Goal: Task Accomplishment & Management: Complete application form

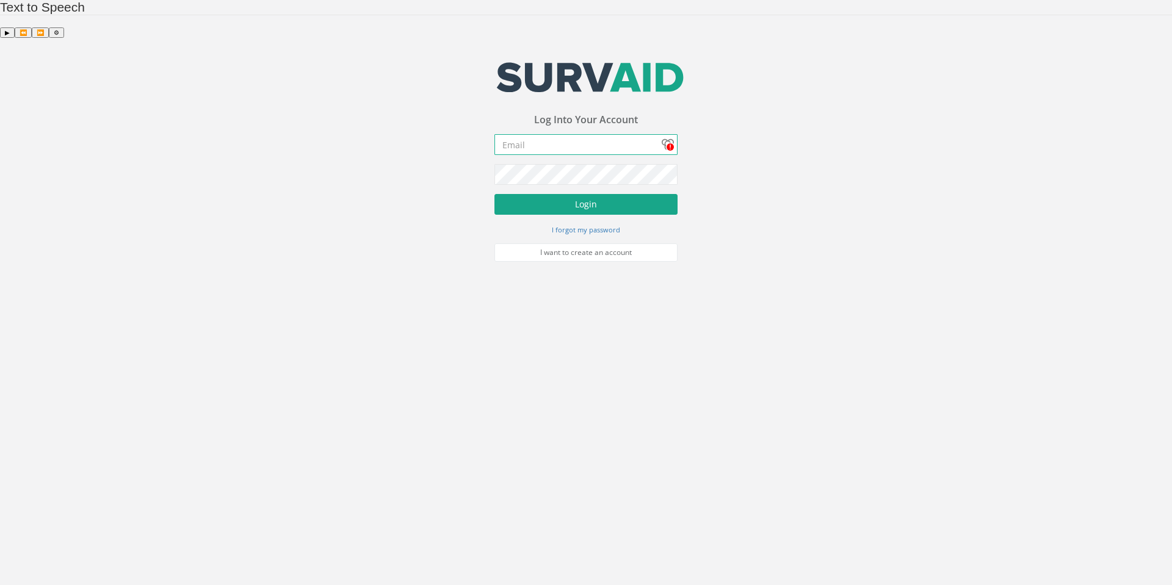
type input "[PERSON_NAME][EMAIL_ADDRESS][PERSON_NAME][DOMAIN_NAME]"
click at [599, 194] on button "Login" at bounding box center [585, 204] width 183 height 21
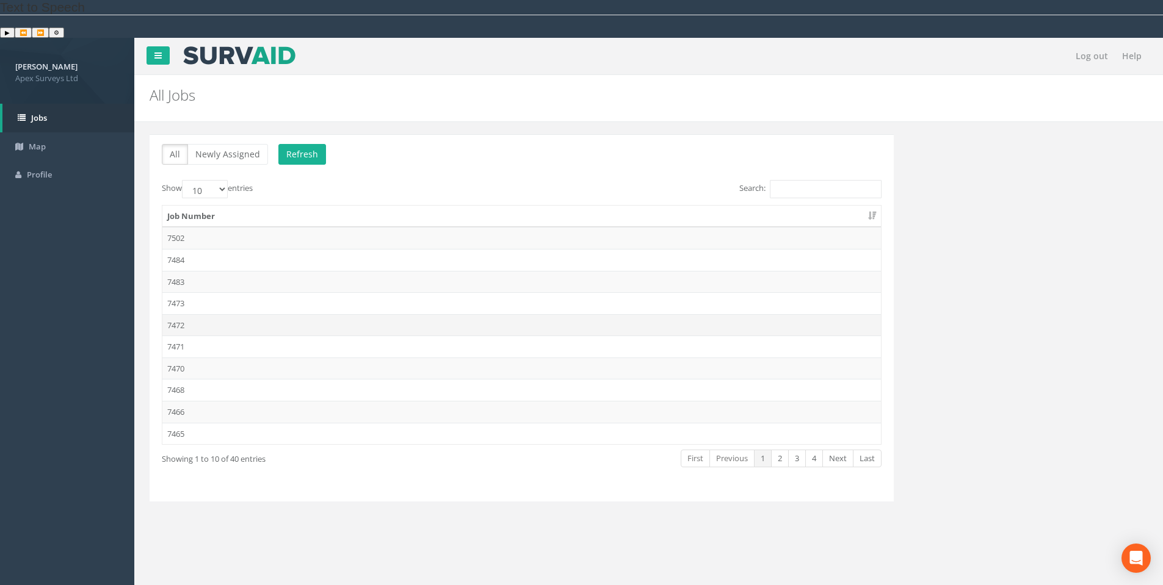
click at [181, 314] on td "7472" at bounding box center [521, 325] width 718 height 22
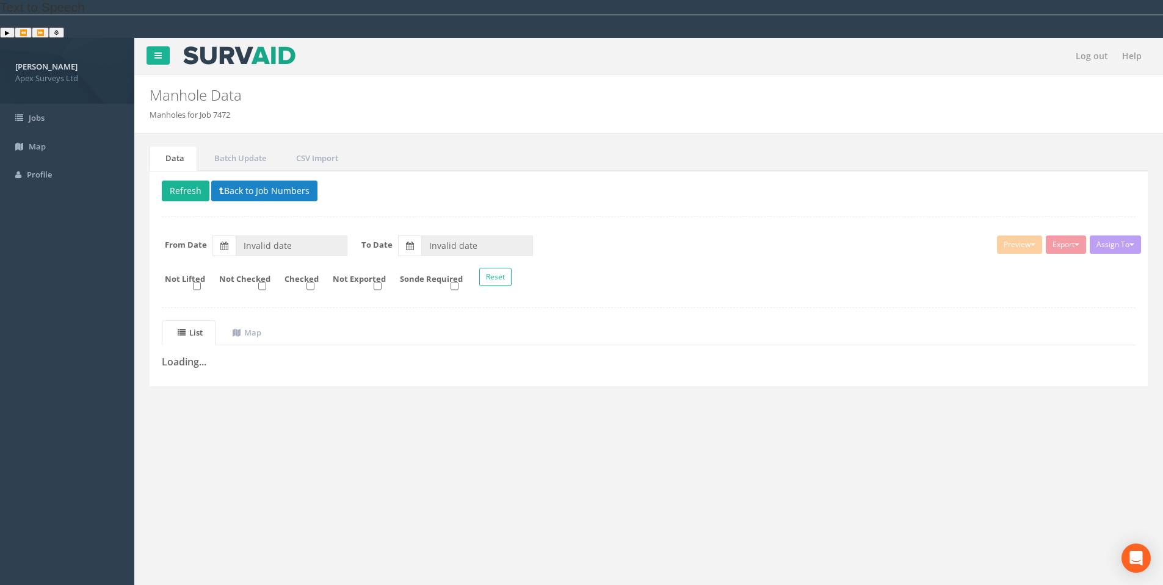
type input "[DATE]"
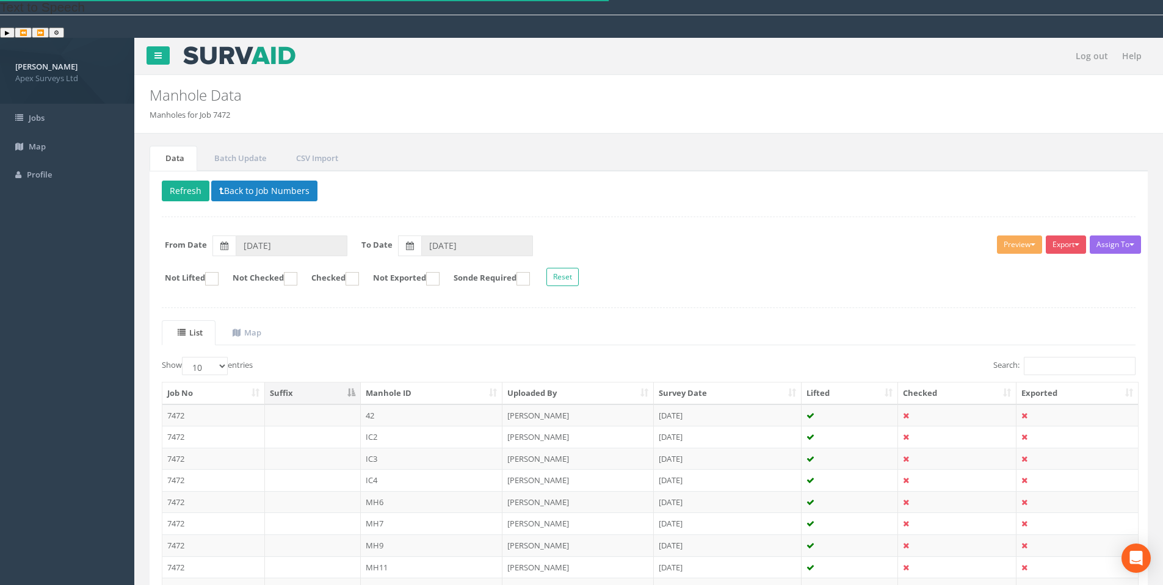
scroll to position [95, 0]
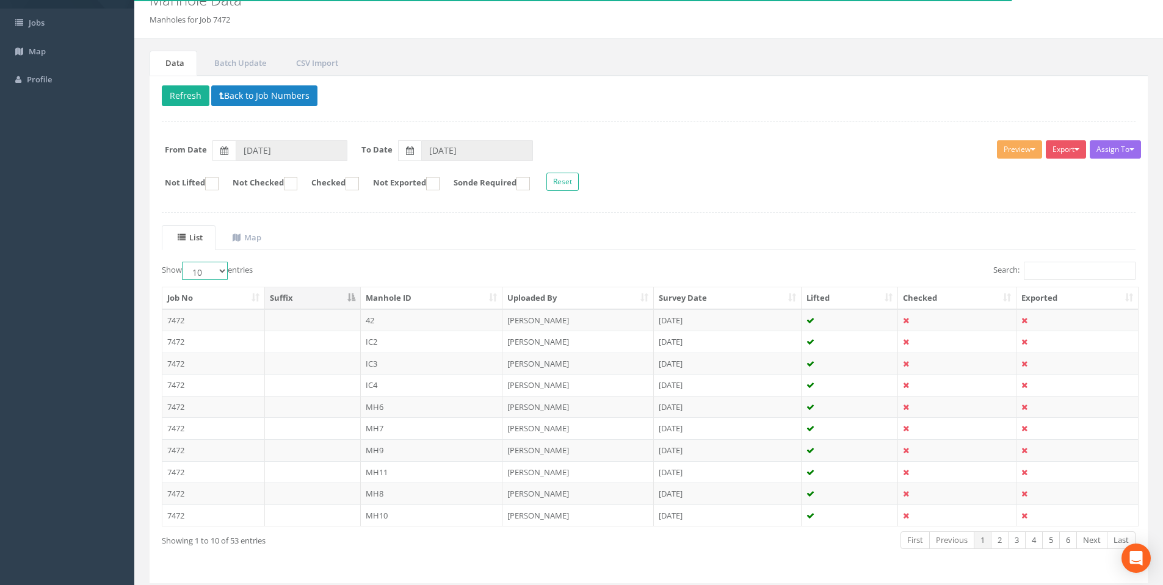
click at [222, 262] on select "10 25 50 100" at bounding box center [205, 271] width 46 height 18
select select "100"
click at [184, 262] on select "10 25 50 100" at bounding box center [205, 271] width 46 height 18
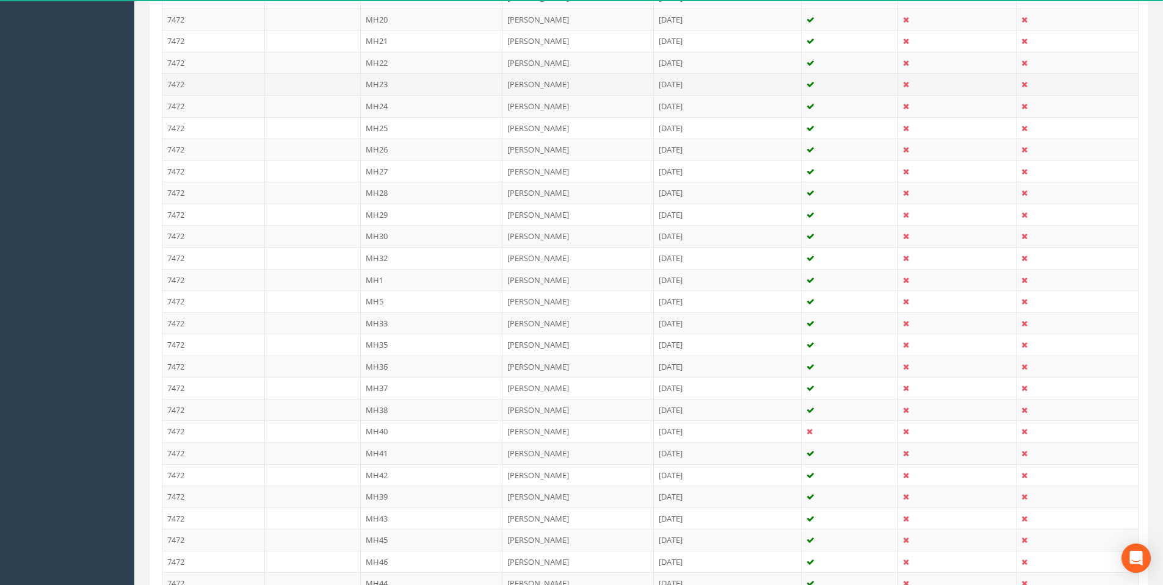
scroll to position [814, 0]
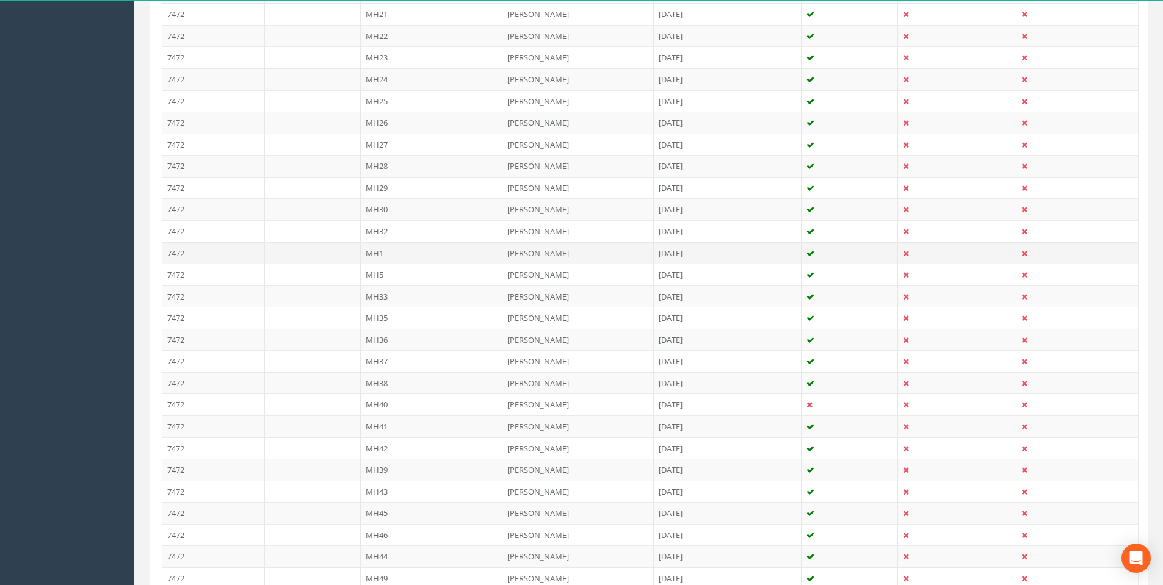
click at [369, 242] on td "MH1" at bounding box center [432, 253] width 142 height 22
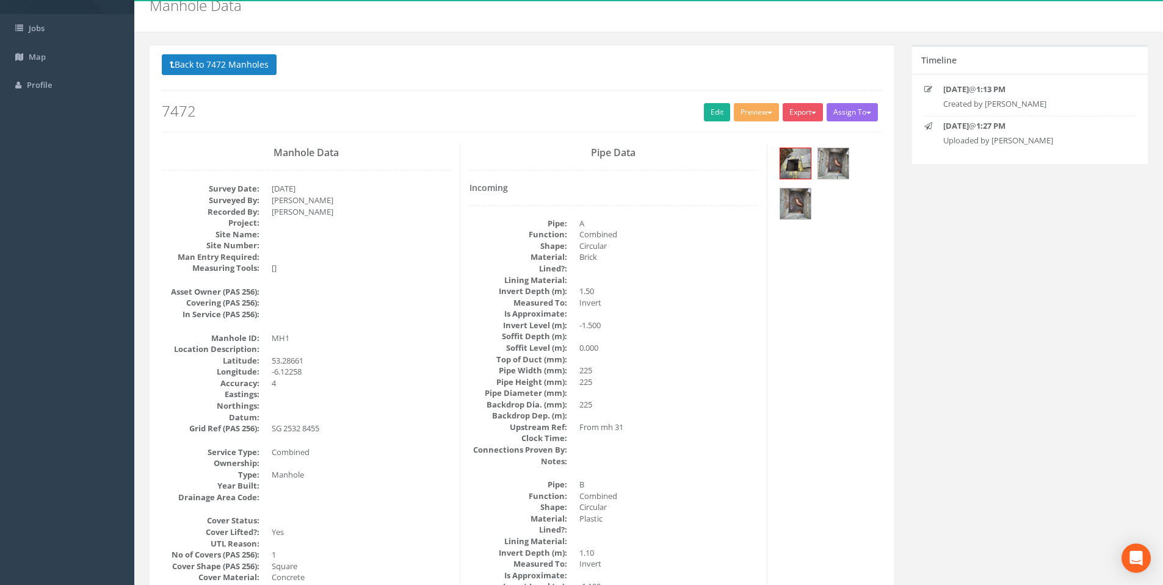
scroll to position [0, 0]
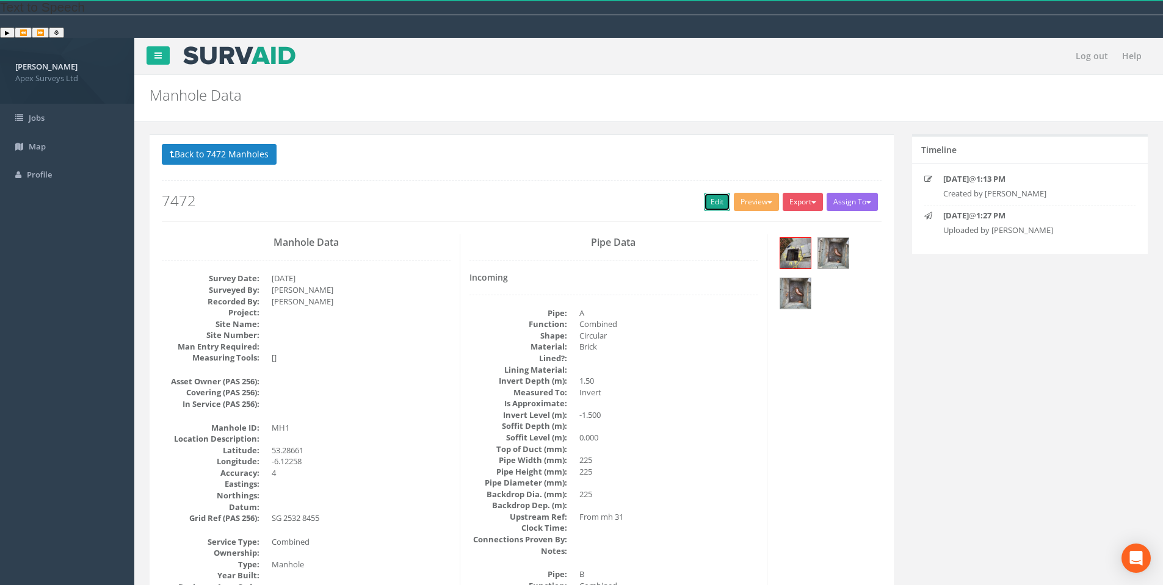
click at [713, 193] on link "Edit" at bounding box center [717, 202] width 26 height 18
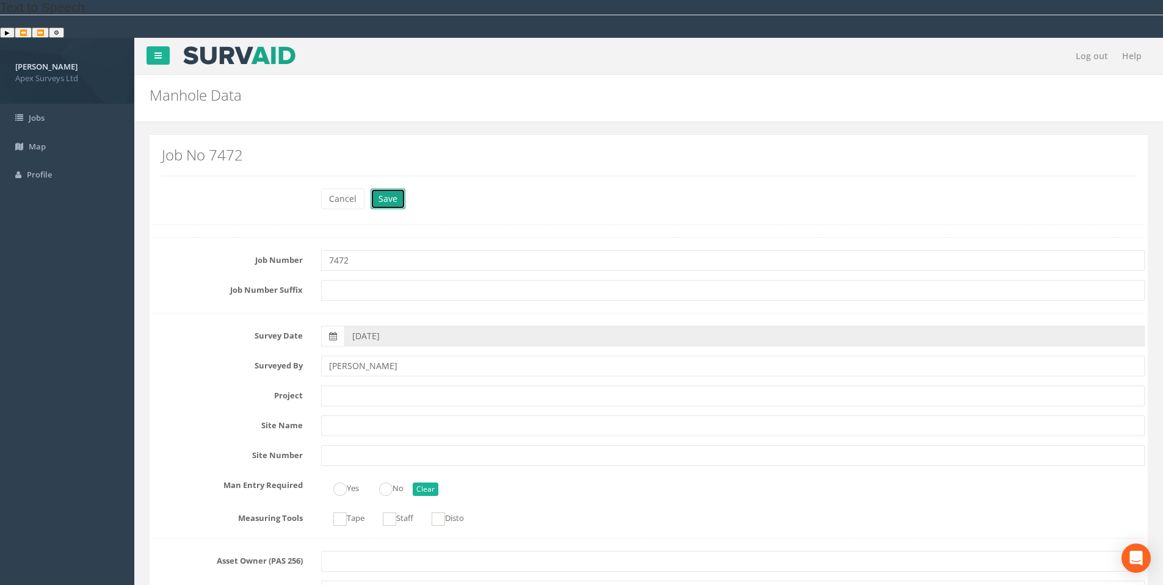
click at [396, 189] on button "Save" at bounding box center [387, 199] width 35 height 21
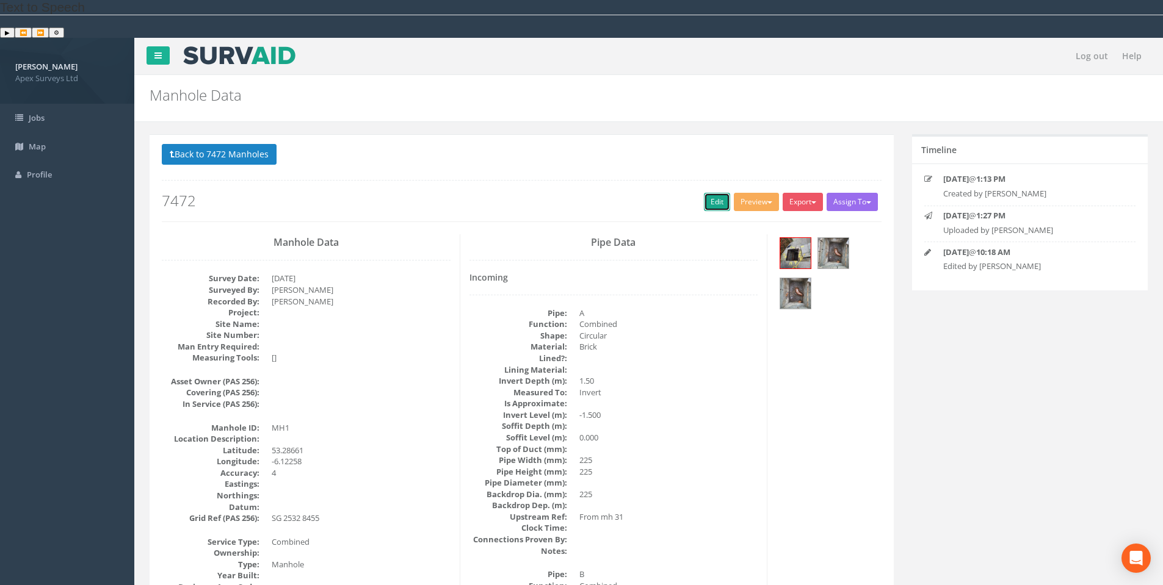
drag, startPoint x: 710, startPoint y: 164, endPoint x: 284, endPoint y: 85, distance: 433.9
click at [712, 193] on link "Edit" at bounding box center [717, 202] width 26 height 18
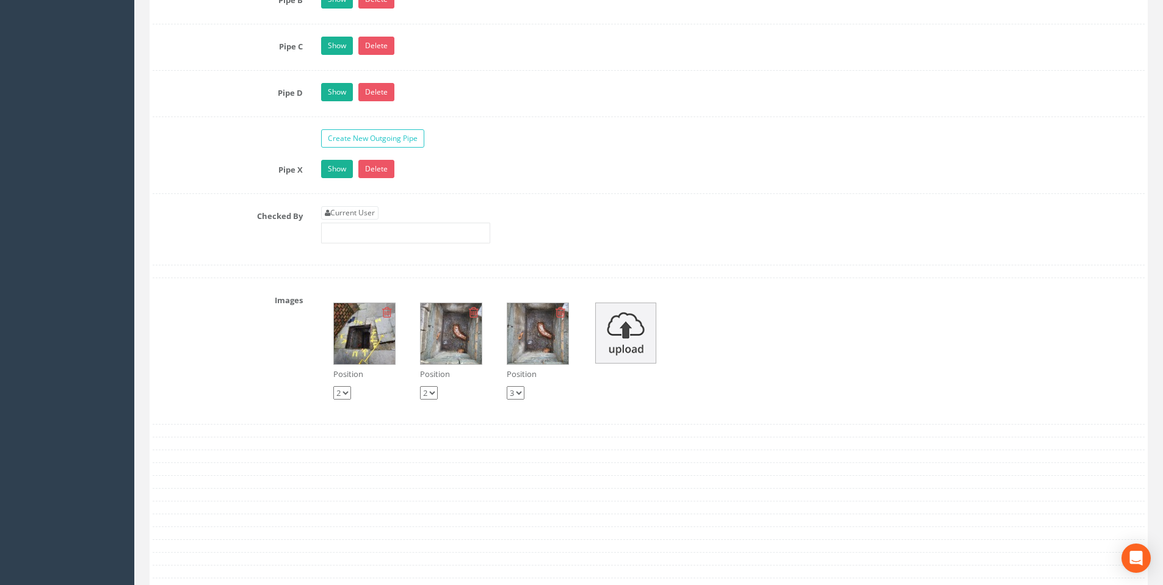
scroll to position [2167, 0]
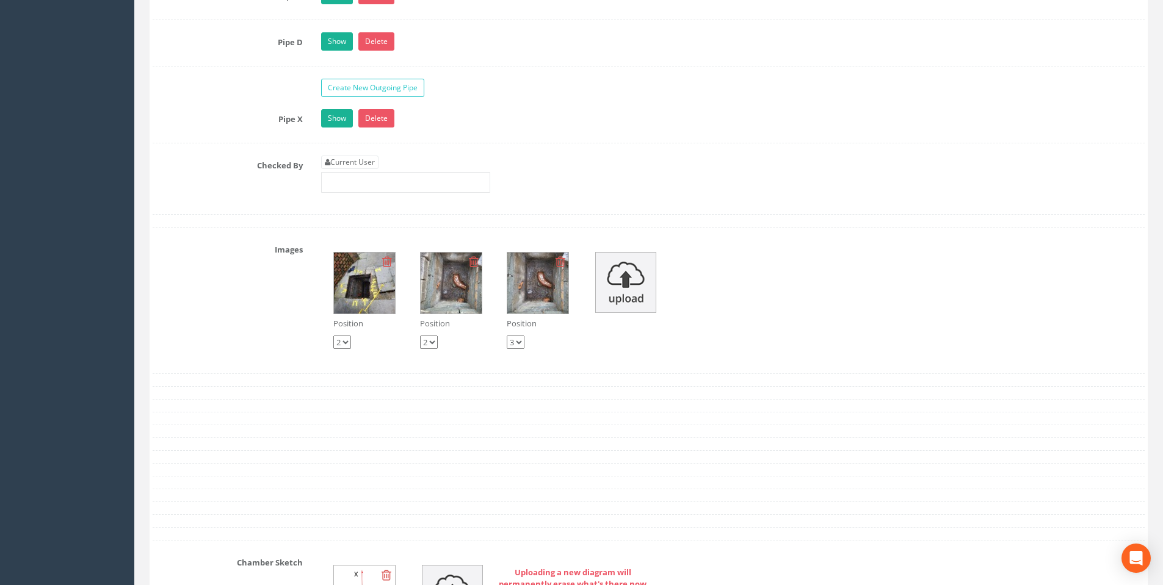
click at [373, 259] on img at bounding box center [364, 283] width 61 height 61
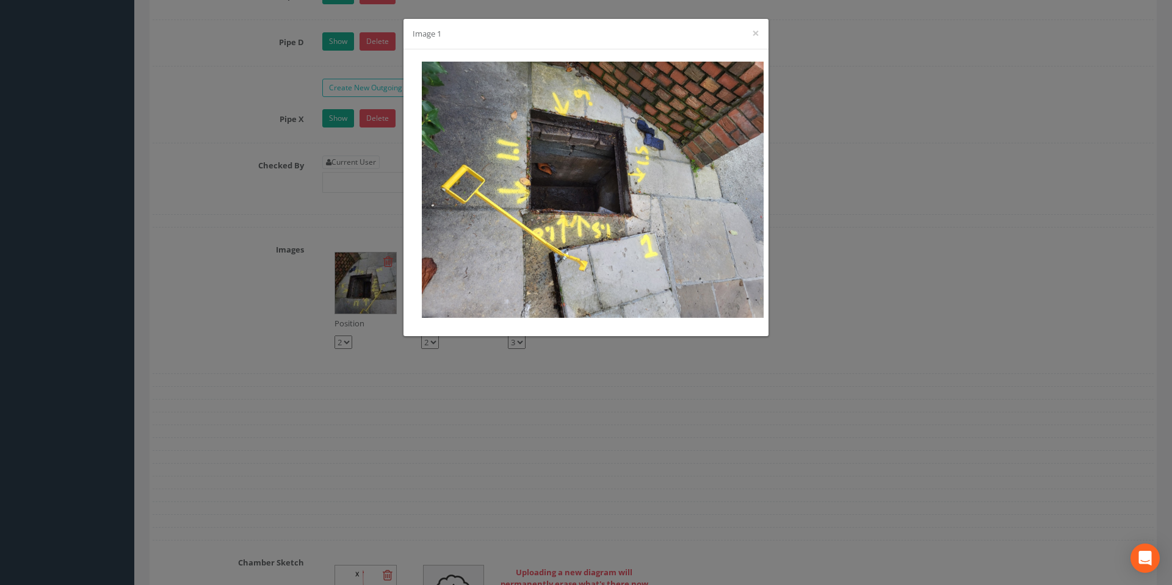
click at [259, 256] on div "Image 1 ×" at bounding box center [586, 292] width 1172 height 585
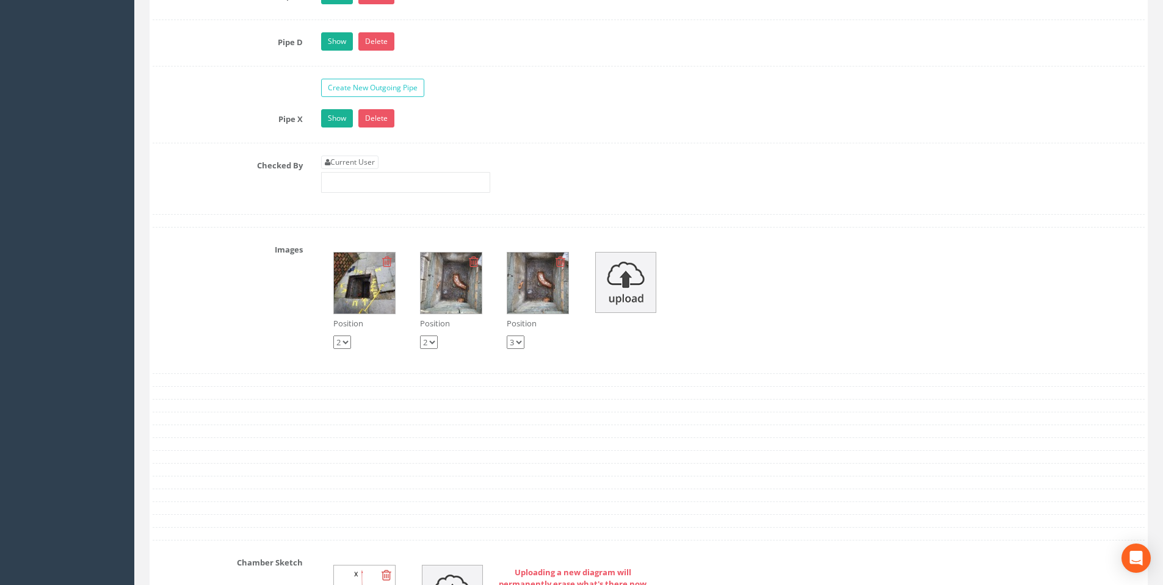
click at [448, 253] on img at bounding box center [451, 283] width 61 height 61
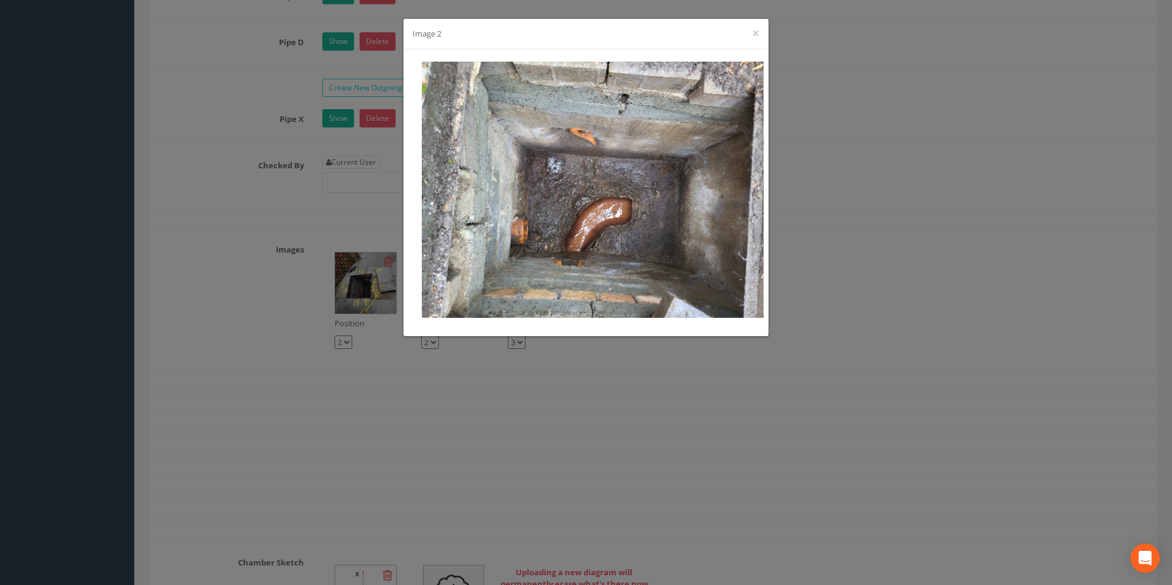
click at [212, 264] on div "Image 2 ×" at bounding box center [586, 292] width 1172 height 585
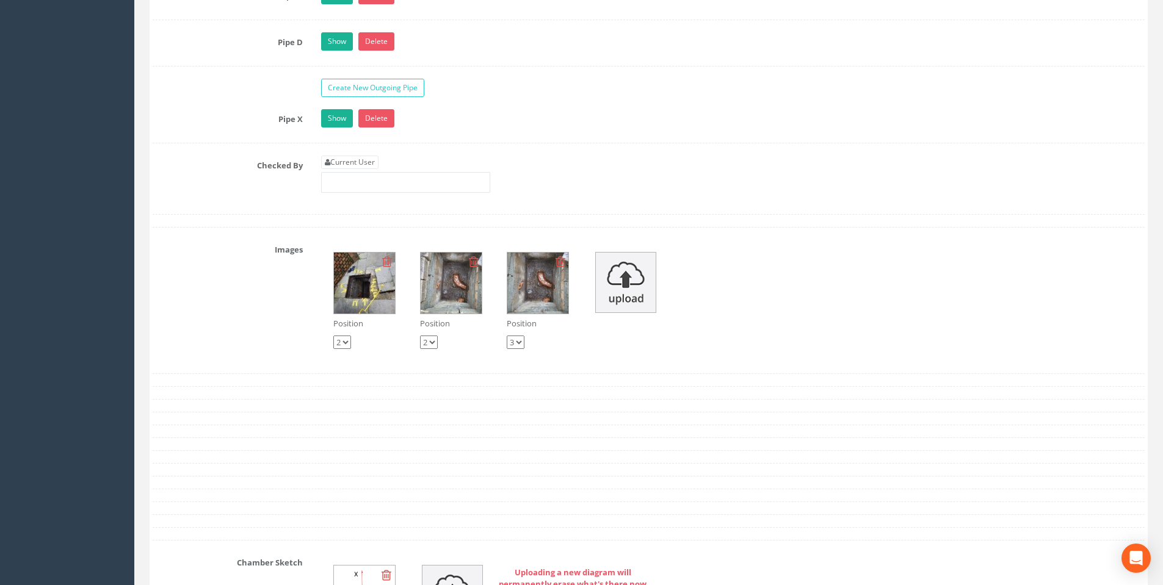
click at [533, 253] on img at bounding box center [537, 283] width 61 height 61
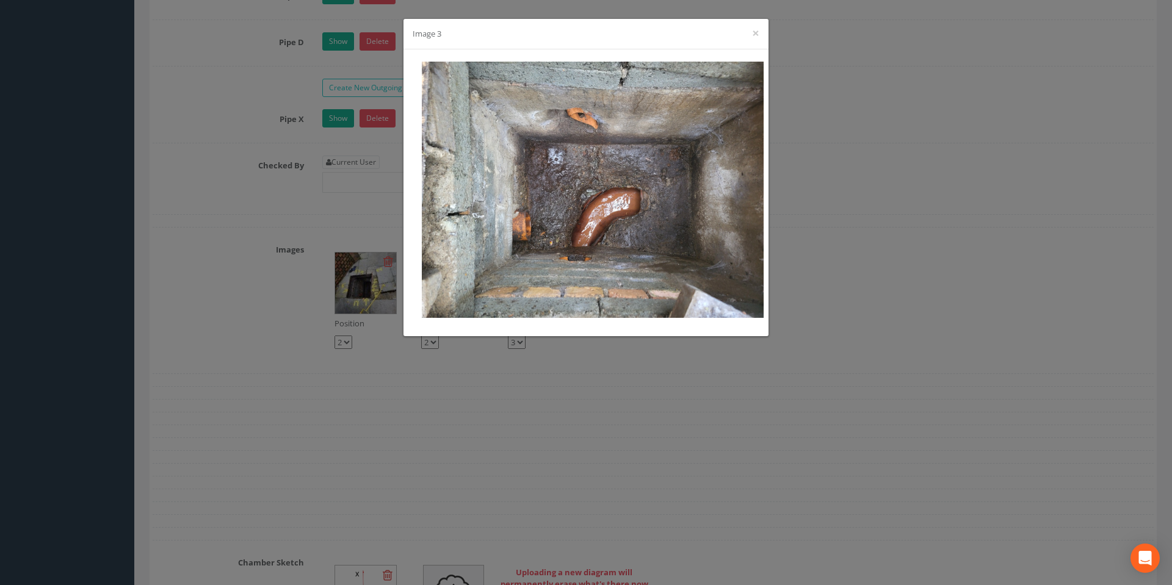
click at [245, 358] on div "Image 3 ×" at bounding box center [586, 292] width 1172 height 585
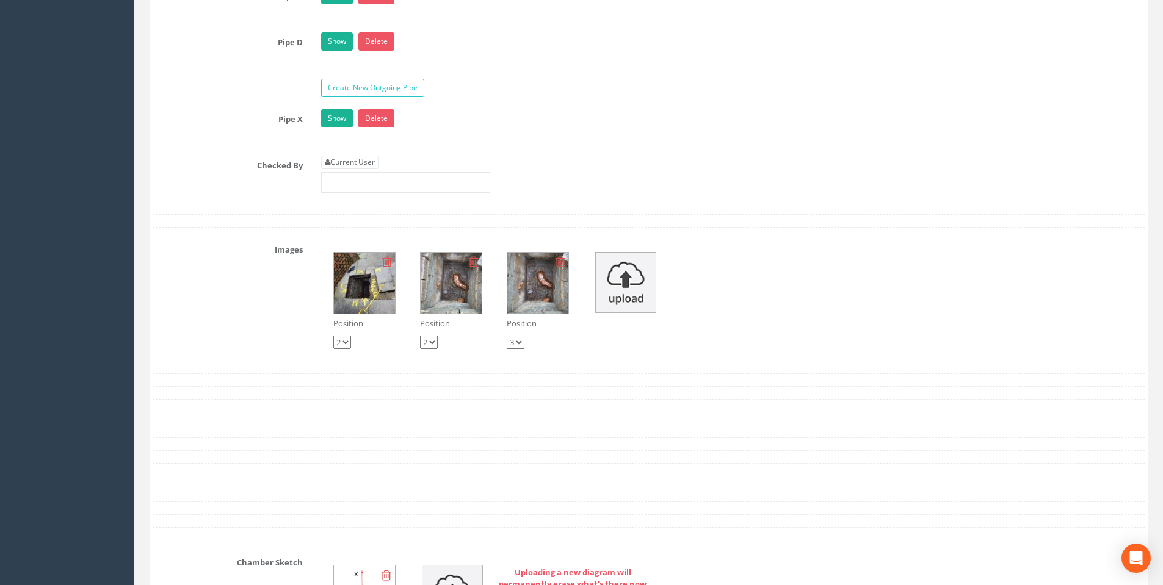
click at [457, 253] on img at bounding box center [451, 283] width 61 height 61
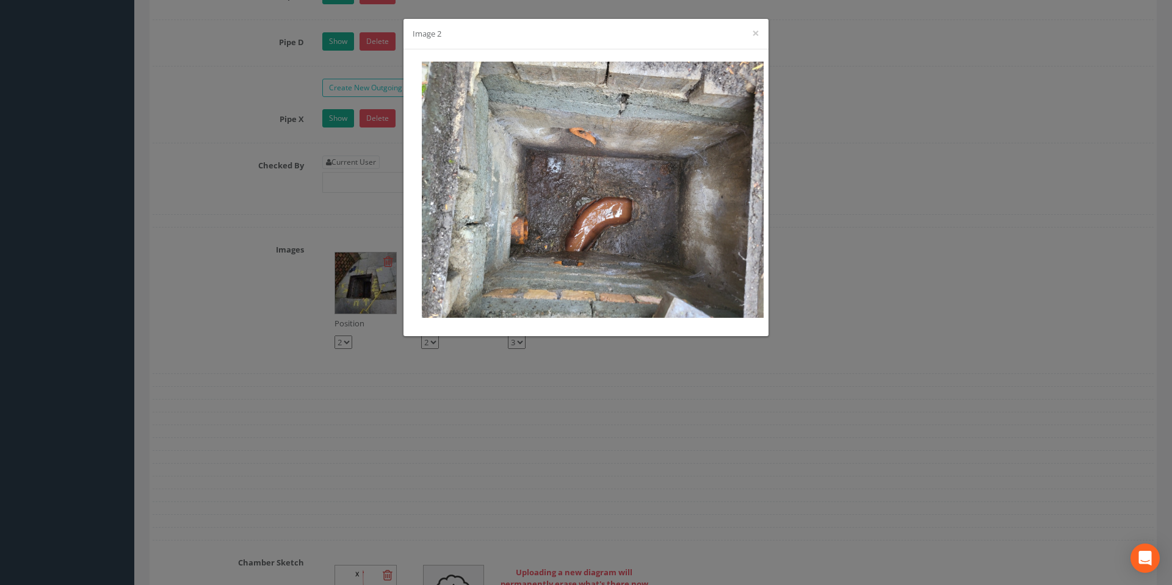
click at [327, 381] on div "Image 2 ×" at bounding box center [586, 292] width 1172 height 585
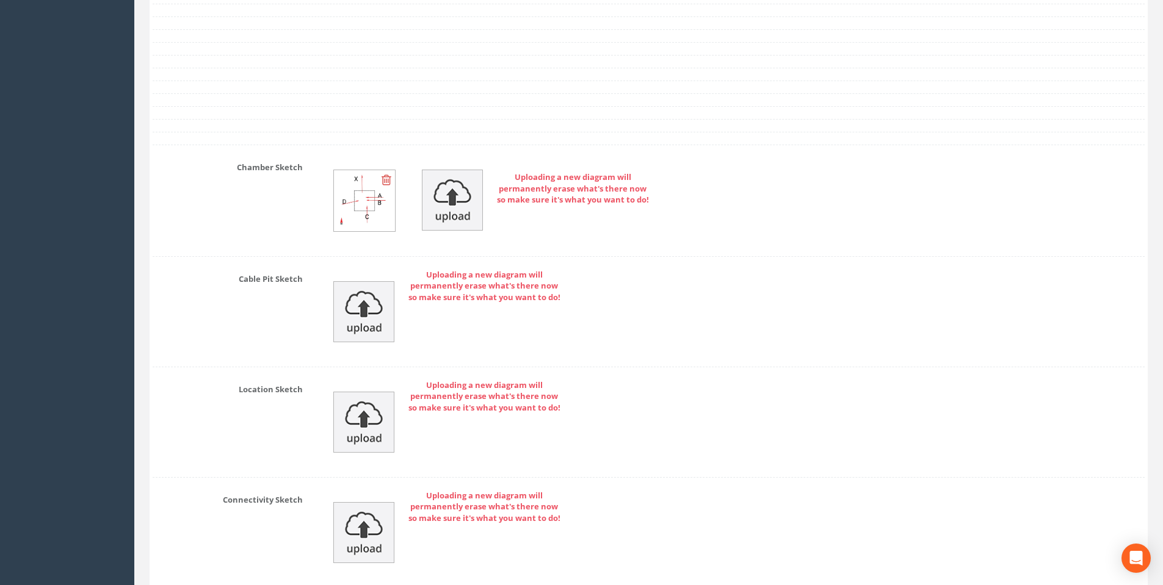
scroll to position [2574, 0]
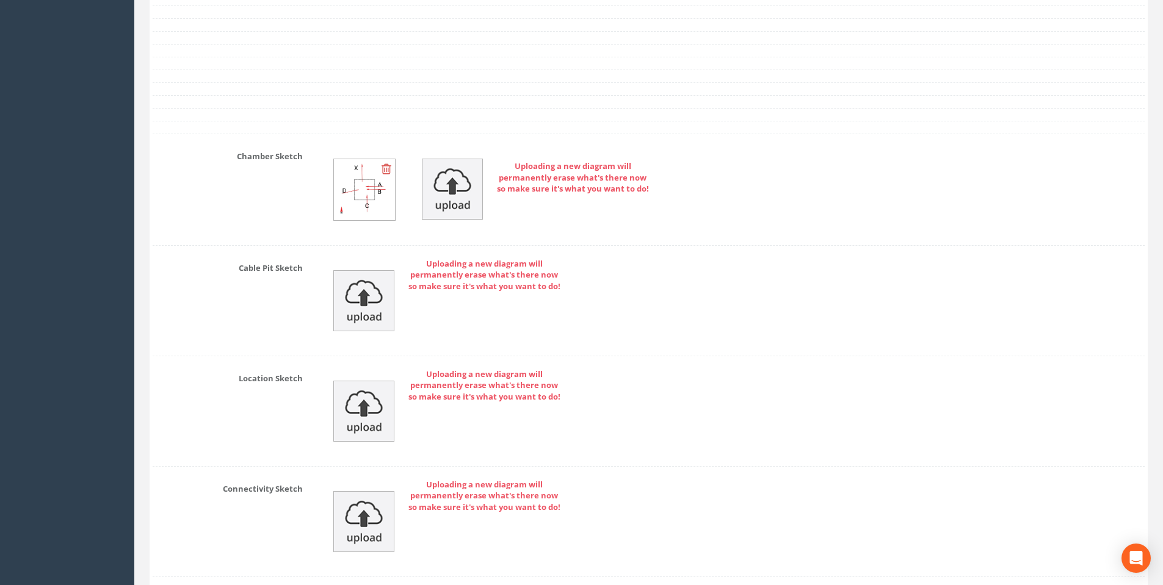
click at [361, 159] on img at bounding box center [364, 189] width 61 height 61
click at [372, 159] on img at bounding box center [364, 189] width 61 height 61
click at [371, 171] on img at bounding box center [364, 189] width 61 height 61
click at [370, 171] on img at bounding box center [364, 189] width 61 height 61
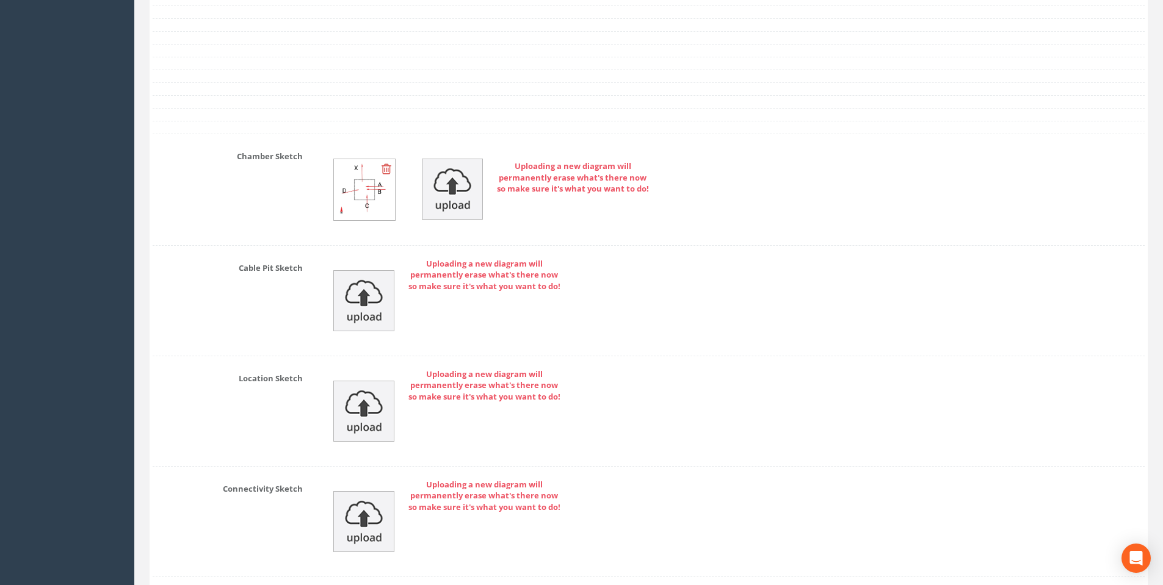
click at [352, 161] on img at bounding box center [364, 189] width 61 height 61
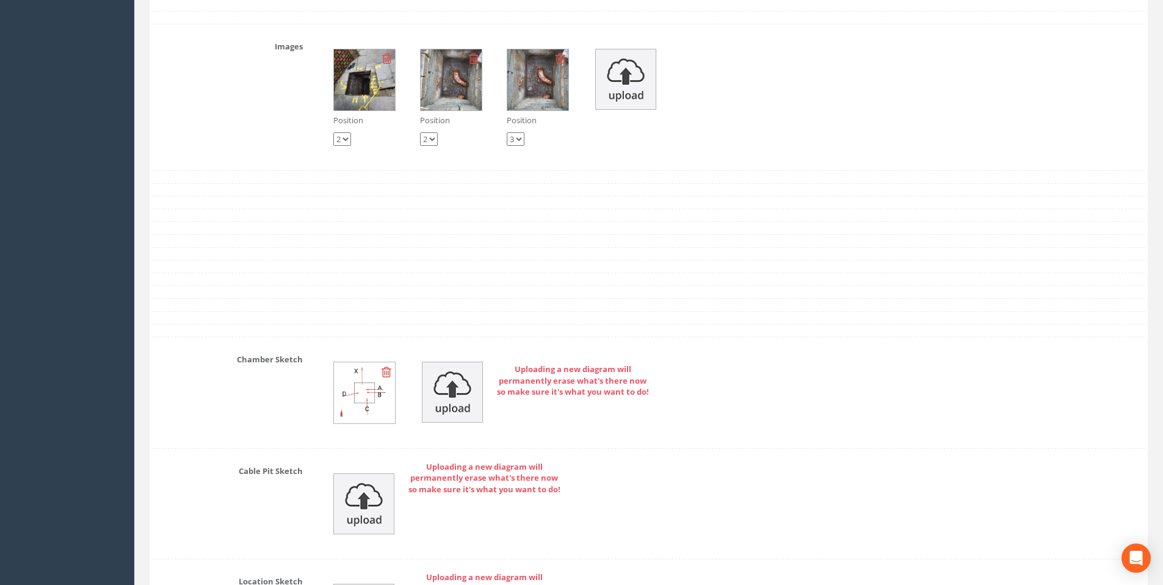
click at [352, 363] on img at bounding box center [364, 393] width 61 height 61
drag, startPoint x: 352, startPoint y: 350, endPoint x: 351, endPoint y: 339, distance: 11.7
click at [351, 363] on img at bounding box center [364, 393] width 61 height 61
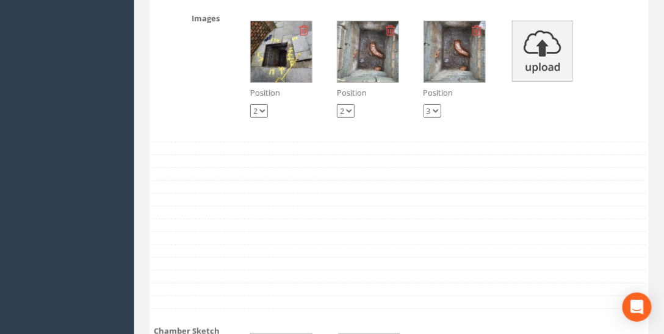
scroll to position [2718, 0]
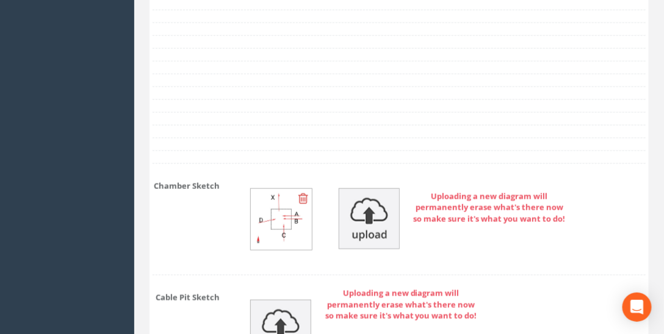
click at [193, 185] on div "Chamber Sketch Uploading a new diagram will permanently erase what's there now …" at bounding box center [398, 219] width 511 height 87
click at [170, 186] on div "Chamber Sketch Uploading a new diagram will permanently erase what's there now …" at bounding box center [398, 219] width 511 height 87
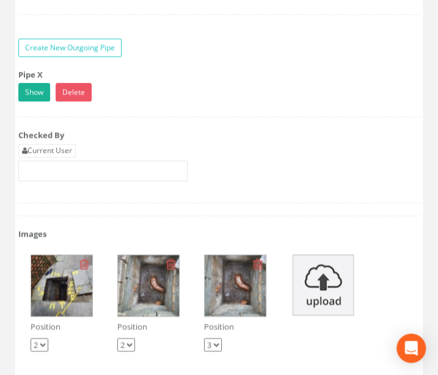
scroll to position [3119, 0]
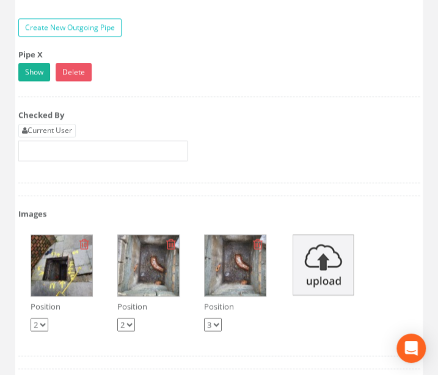
click at [129, 318] on select "1 2 3" at bounding box center [126, 324] width 18 height 13
click at [151, 301] on div "Position 1 2 3" at bounding box center [148, 316] width 62 height 31
click at [218, 318] on select "1 2 3" at bounding box center [213, 324] width 18 height 13
click at [249, 298] on div "Position 1 2 3 Position 1 2 3 Position 1 2 3" at bounding box center [218, 282] width 419 height 121
click at [145, 239] on img at bounding box center [148, 265] width 61 height 61
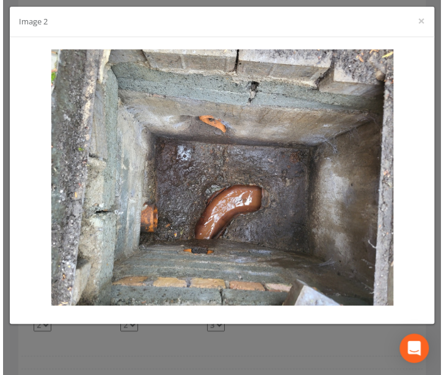
scroll to position [3102, 0]
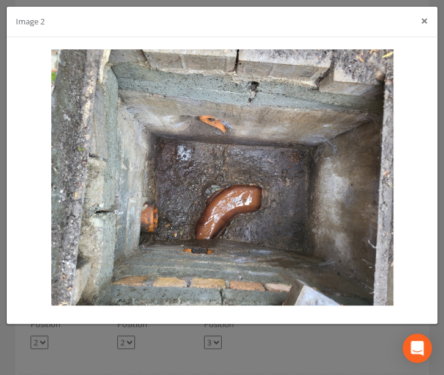
click at [422, 22] on button "×" at bounding box center [424, 21] width 7 height 13
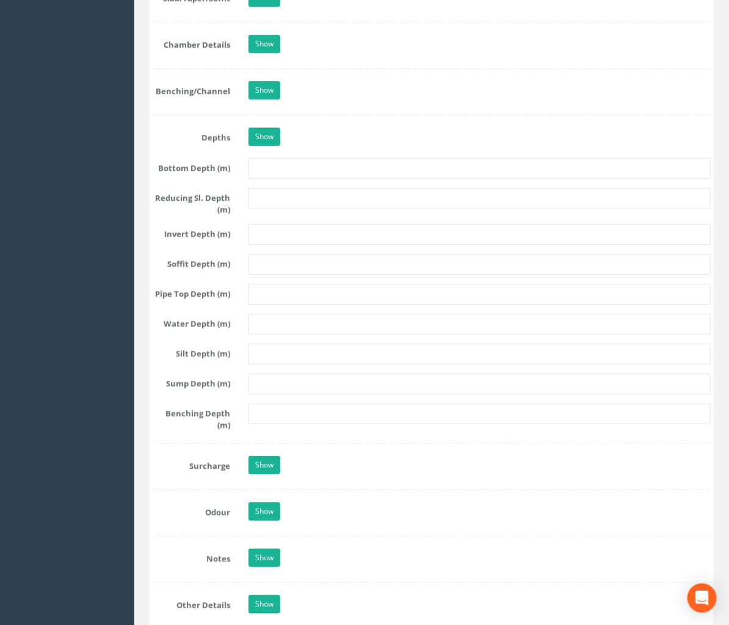
scroll to position [1919, 0]
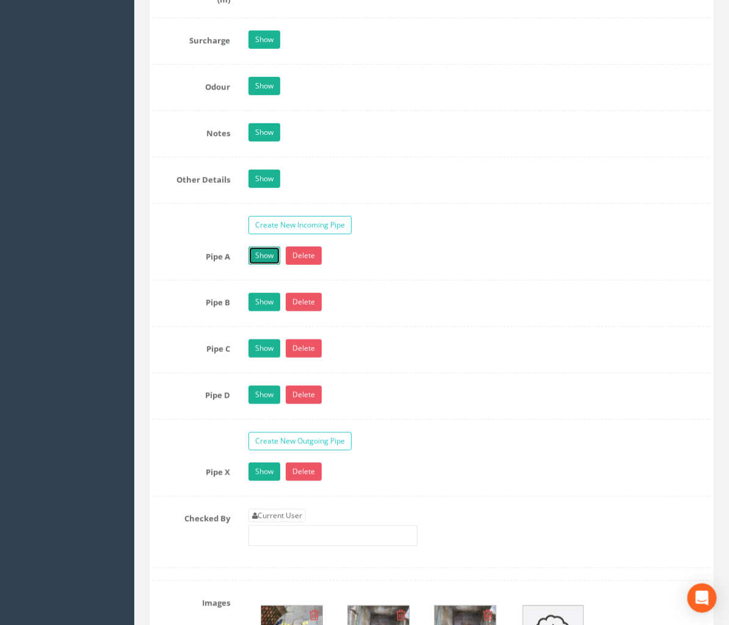
click at [266, 247] on link "Show" at bounding box center [264, 256] width 32 height 18
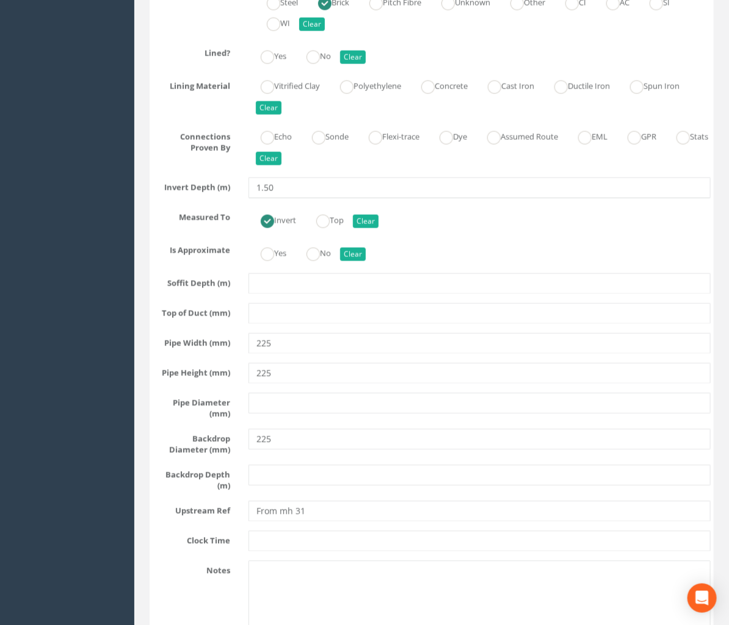
scroll to position [2371, 0]
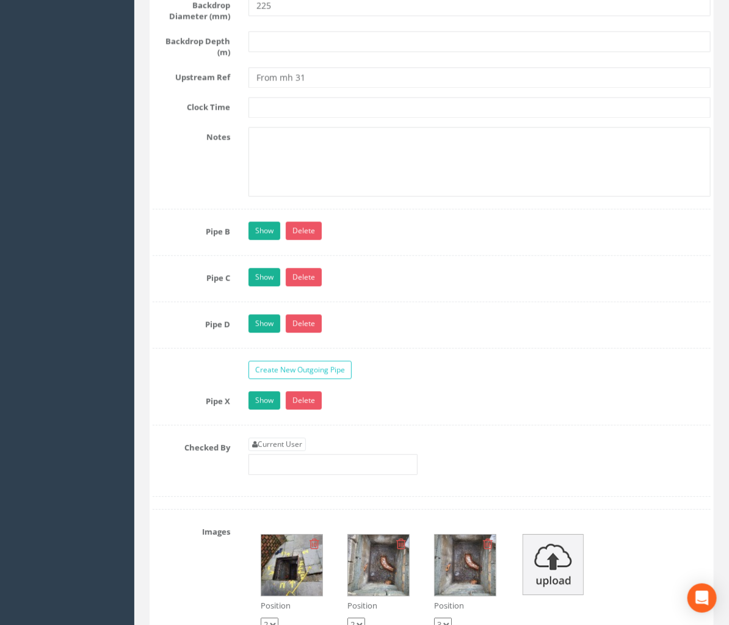
scroll to position [2823, 0]
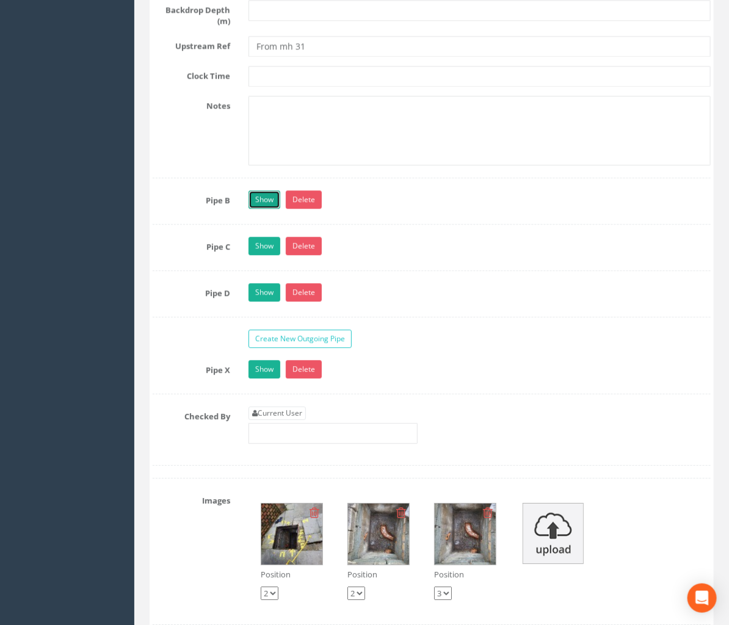
click at [261, 190] on link "Show" at bounding box center [264, 199] width 32 height 18
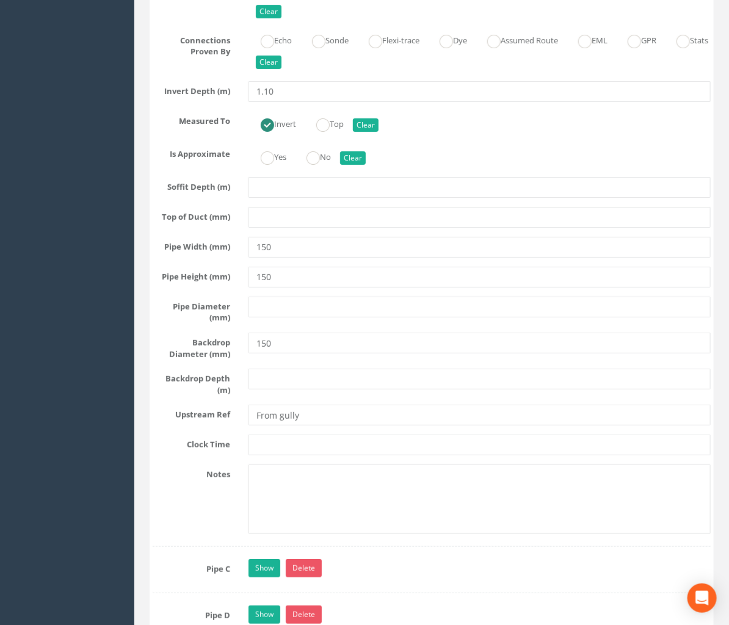
scroll to position [3501, 0]
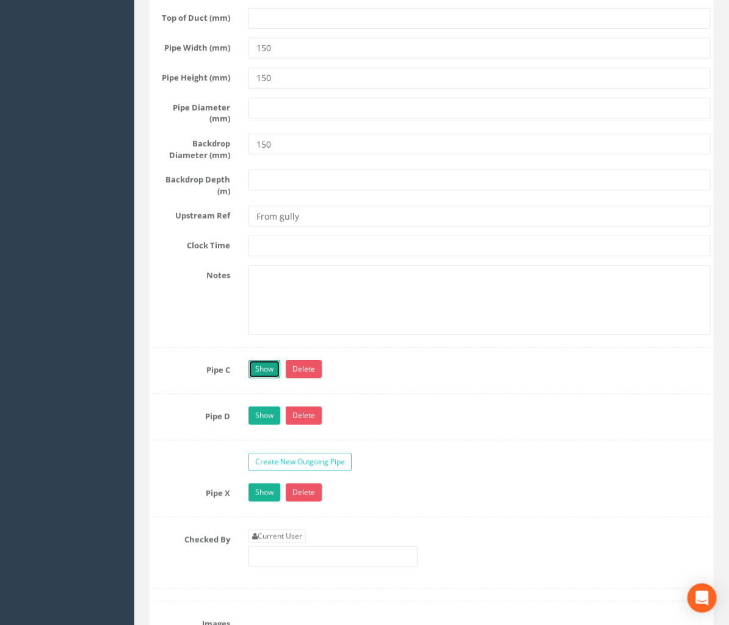
click at [262, 360] on link "Show" at bounding box center [264, 369] width 32 height 18
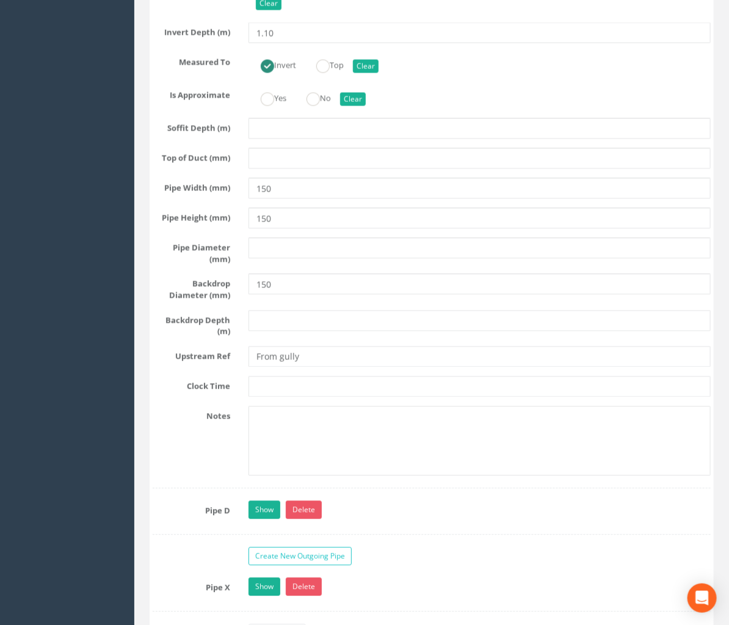
scroll to position [4405, 0]
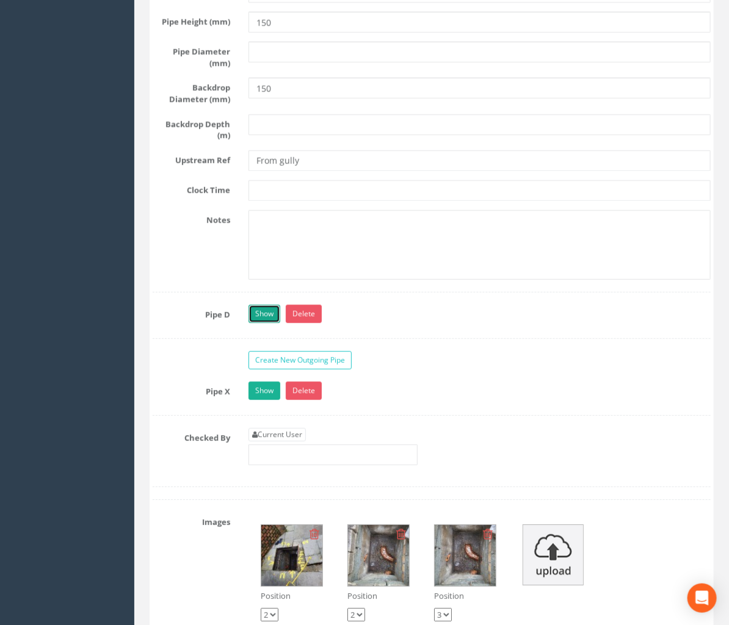
click at [255, 305] on link "Show" at bounding box center [264, 314] width 32 height 18
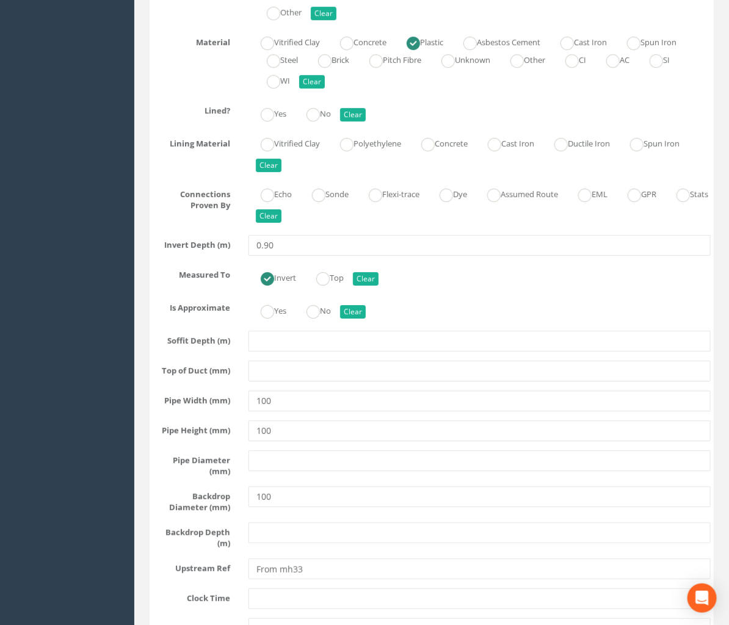
scroll to position [4858, 0]
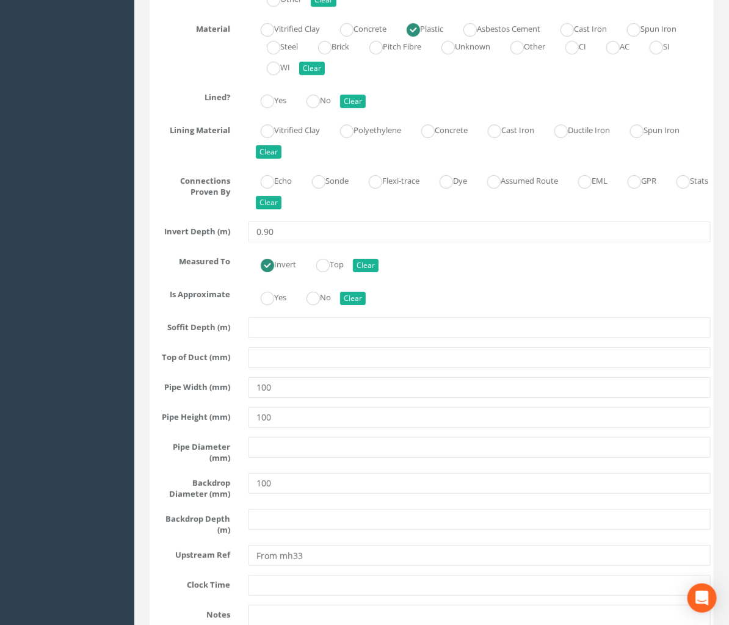
click at [144, 294] on div "Is Approximate Yes No Clear" at bounding box center [431, 296] width 576 height 24
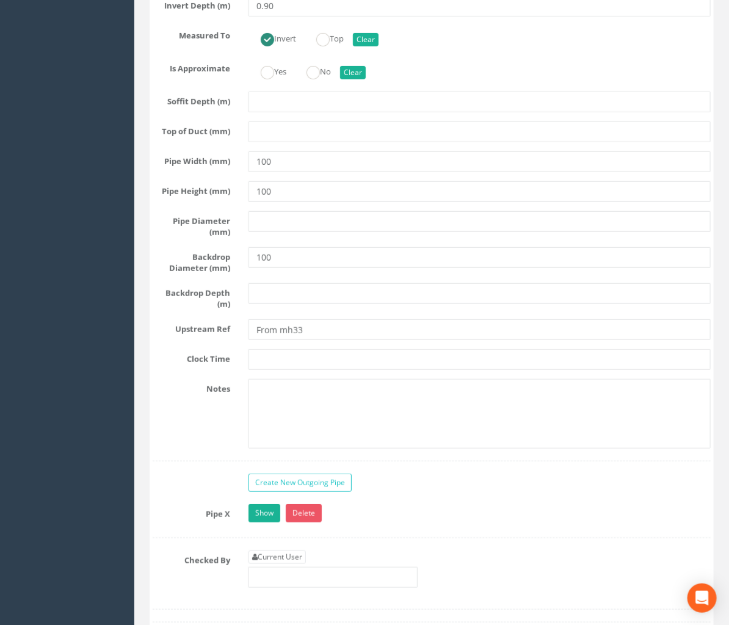
scroll to position [5311, 0]
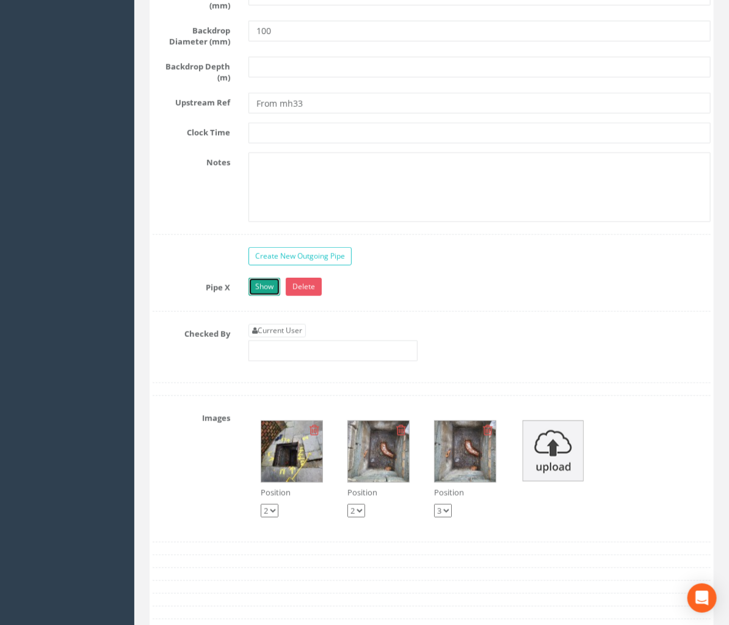
click at [260, 278] on link "Show" at bounding box center [264, 287] width 32 height 18
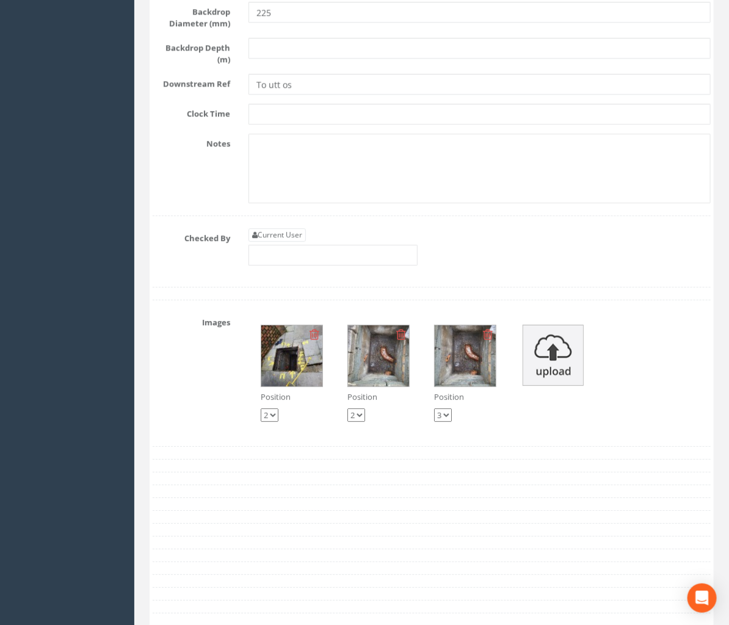
scroll to position [5762, 0]
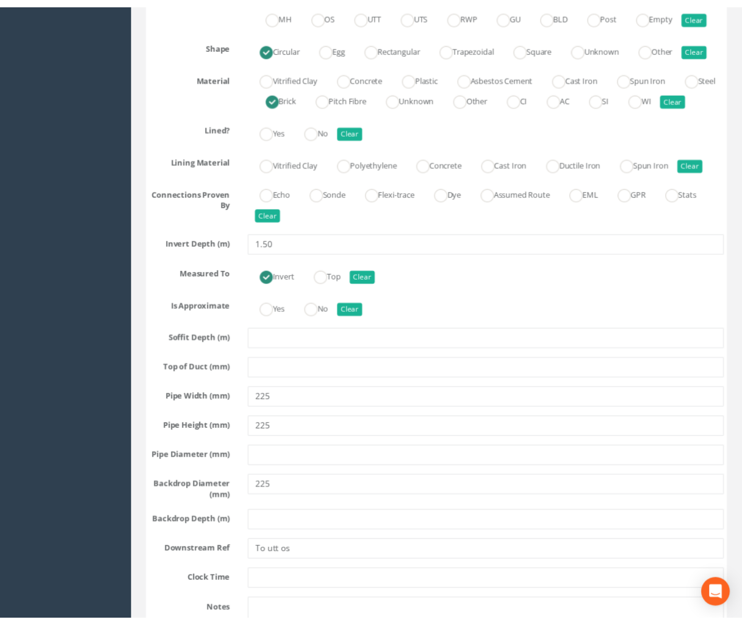
scroll to position [5453, 0]
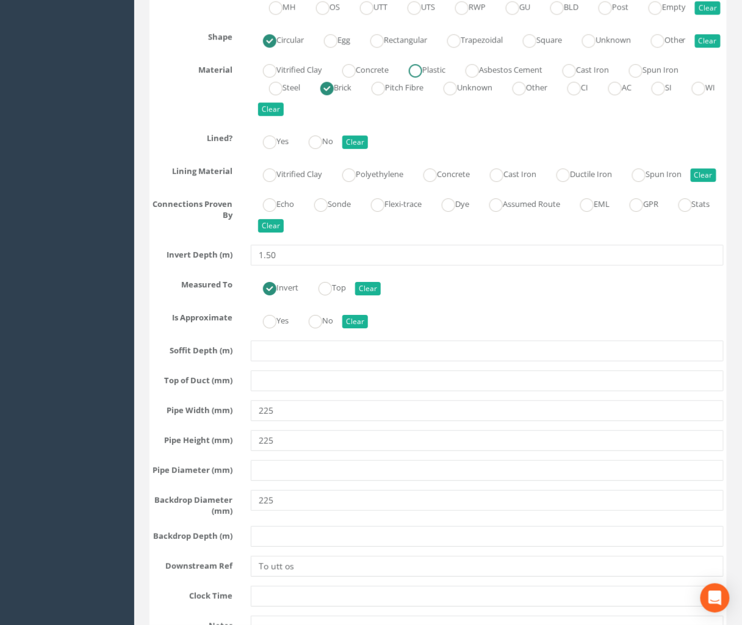
click at [422, 78] on ins at bounding box center [415, 70] width 13 height 13
radio input "true"
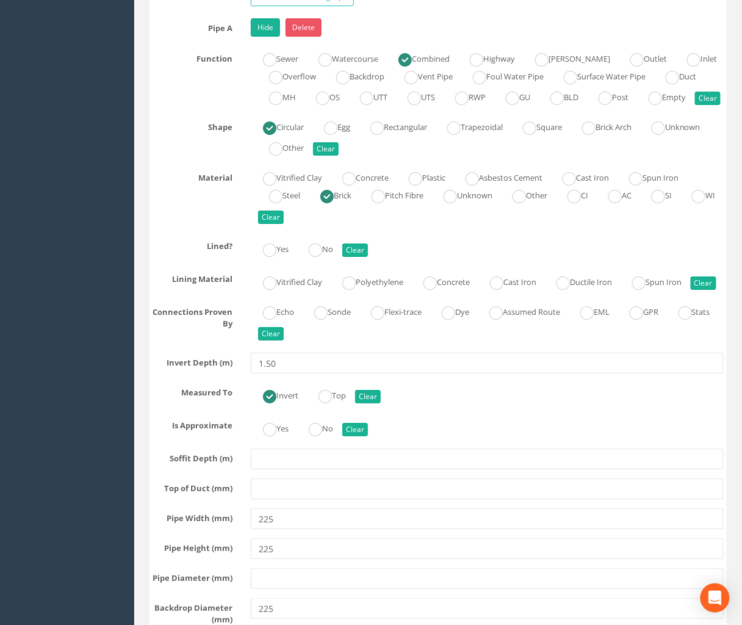
scroll to position [2063, 0]
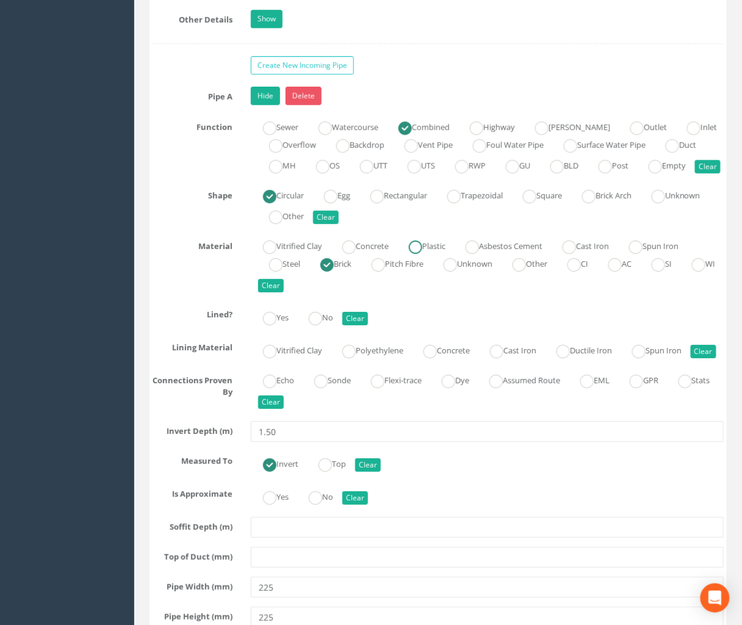
click at [429, 236] on label "Plastic" at bounding box center [421, 245] width 49 height 18
radio input "true"
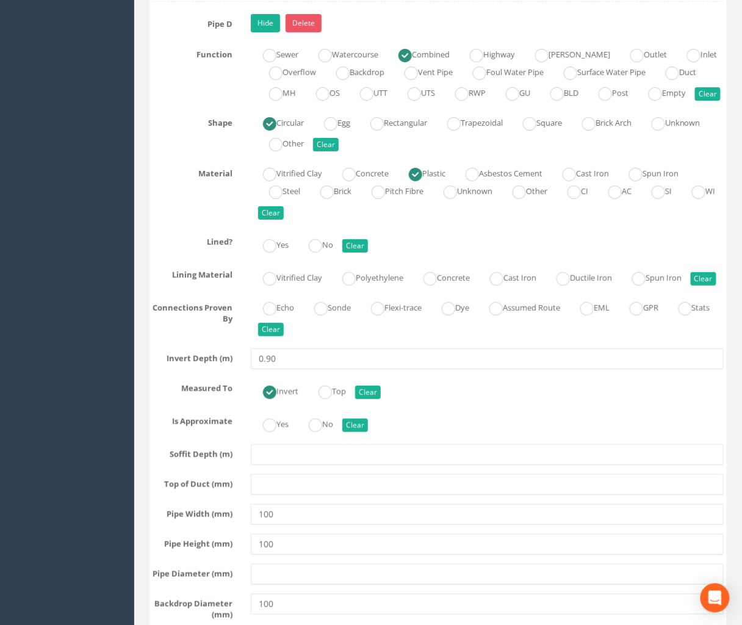
scroll to position [4549, 0]
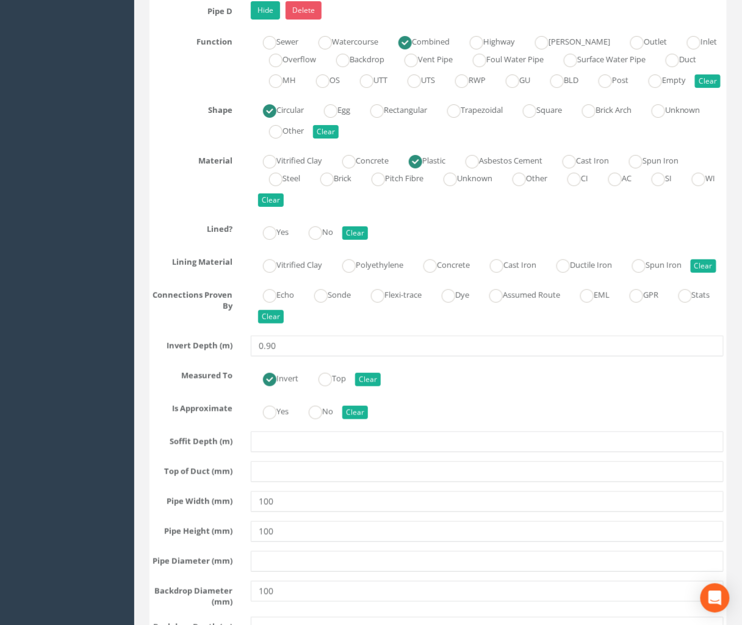
drag, startPoint x: 81, startPoint y: 206, endPoint x: 95, endPoint y: 233, distance: 30.6
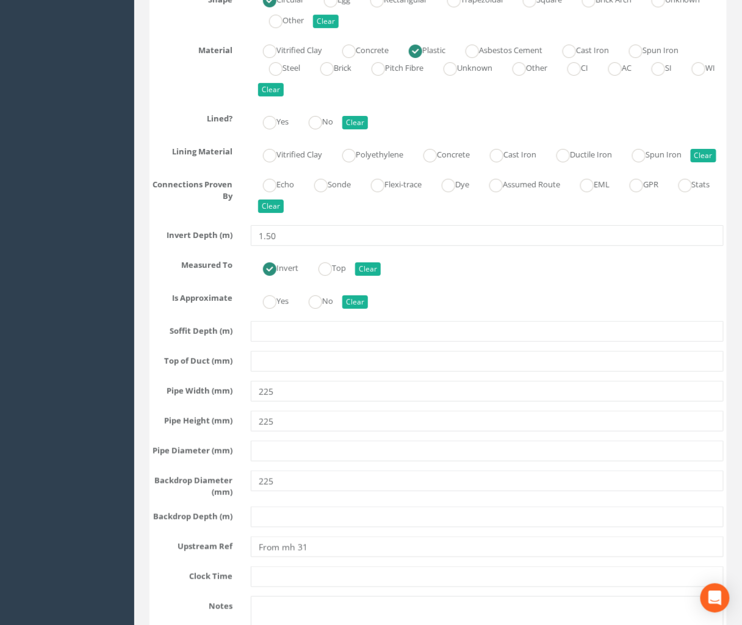
scroll to position [2289, 0]
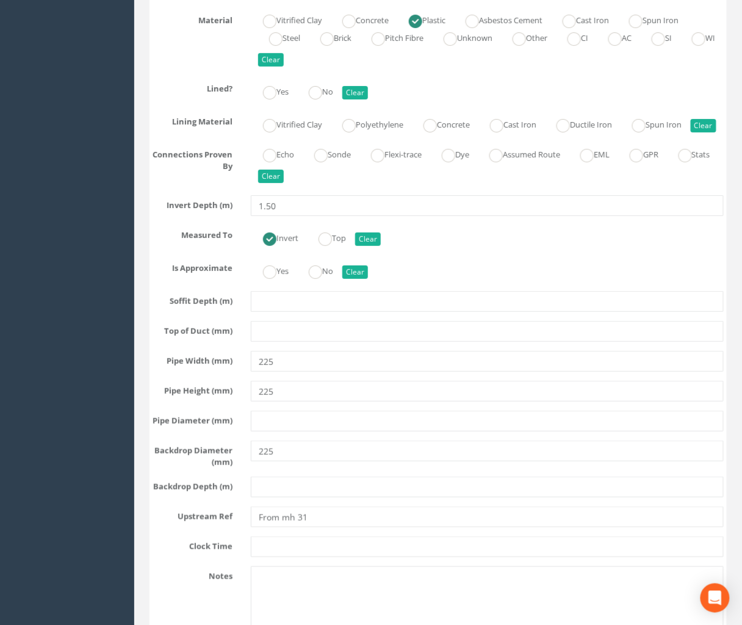
click at [484, 237] on div "Invert Top Clear" at bounding box center [487, 237] width 491 height 24
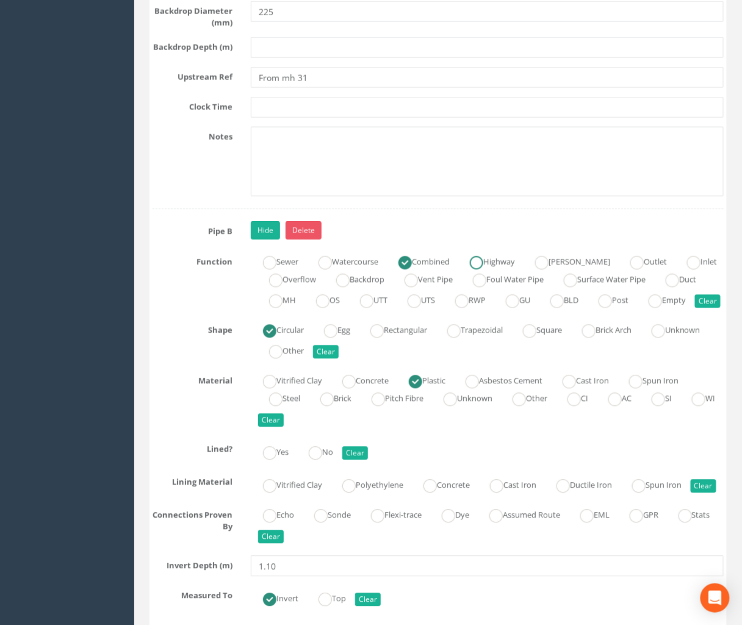
scroll to position [2741, 0]
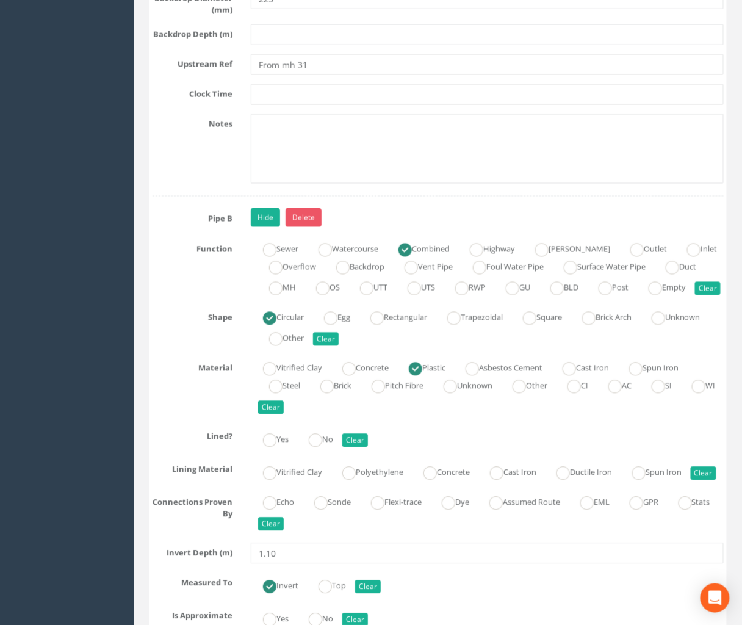
click at [446, 417] on div "Vitrified Clay Concrete Plastic Asbestos Cement Cast Iron Spun Iron Steel Brick…" at bounding box center [487, 387] width 491 height 59
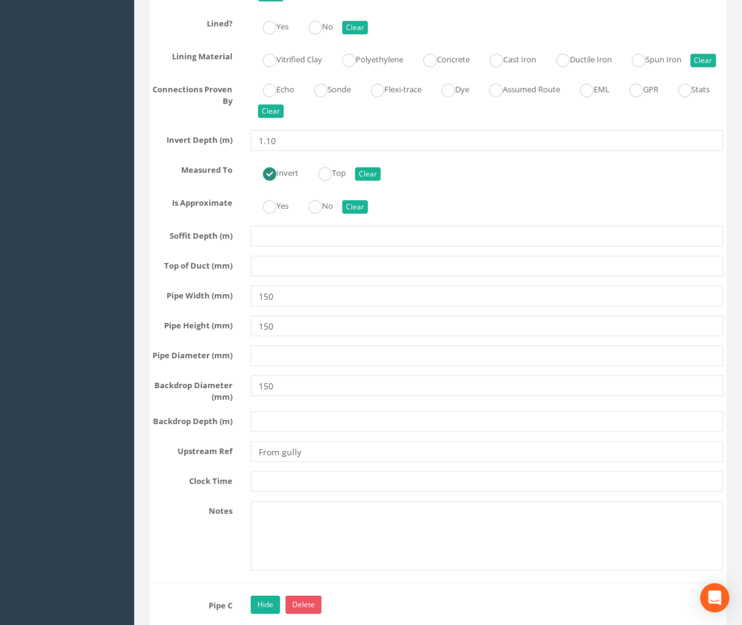
scroll to position [3193, 0]
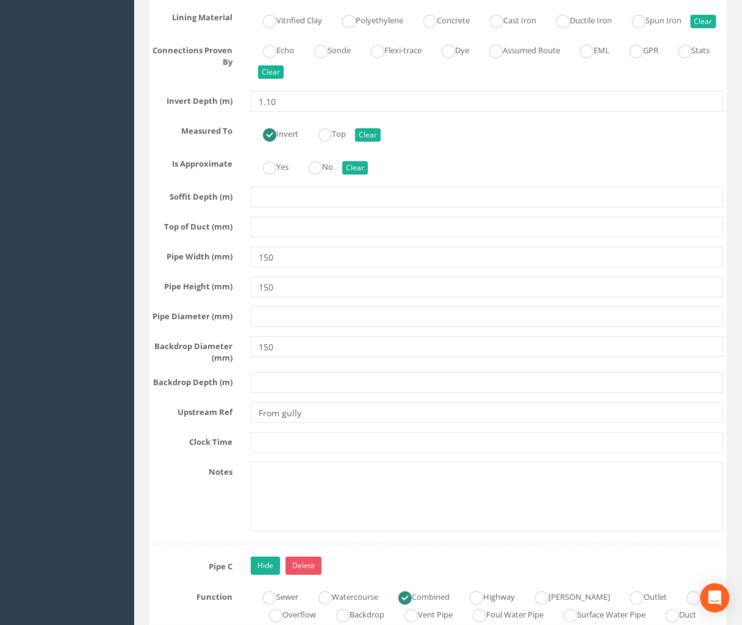
click at [85, 135] on div "[PERSON_NAME] Apex Surveys Ltd Logout S Jobs Map Profile Log out Help Manhole D…" at bounding box center [371, 426] width 742 height 7162
click at [98, 269] on div "[PERSON_NAME] Apex Surveys Ltd Logout S Jobs Map Profile Log out Help Manhole D…" at bounding box center [371, 426] width 742 height 7162
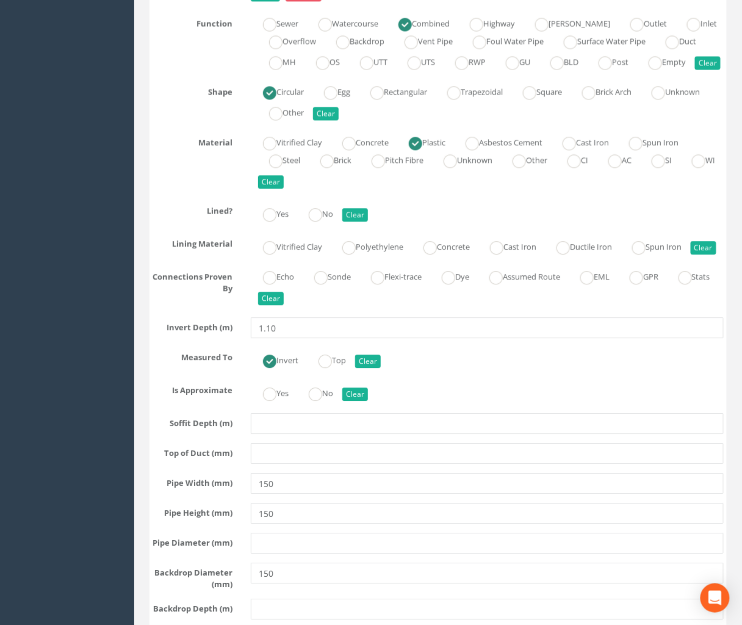
click at [146, 186] on div "Material Vitrified Clay Concrete Plastic Asbestos Cement Cast Iron Spun Iron St…" at bounding box center [438, 161] width 590 height 59
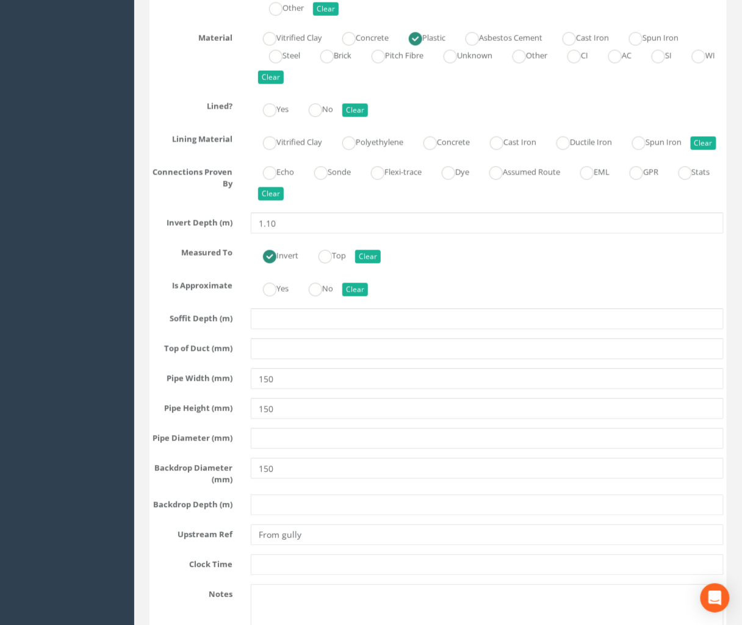
scroll to position [2741, 0]
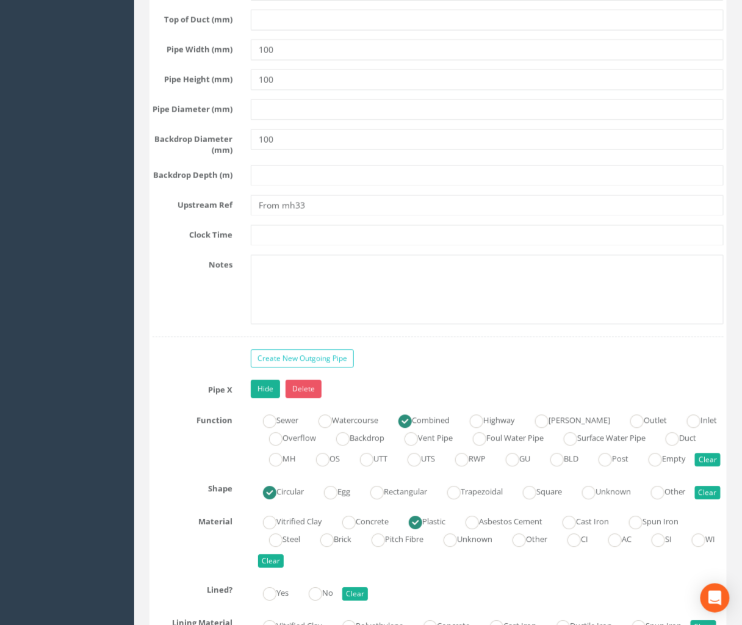
scroll to position [4775, 0]
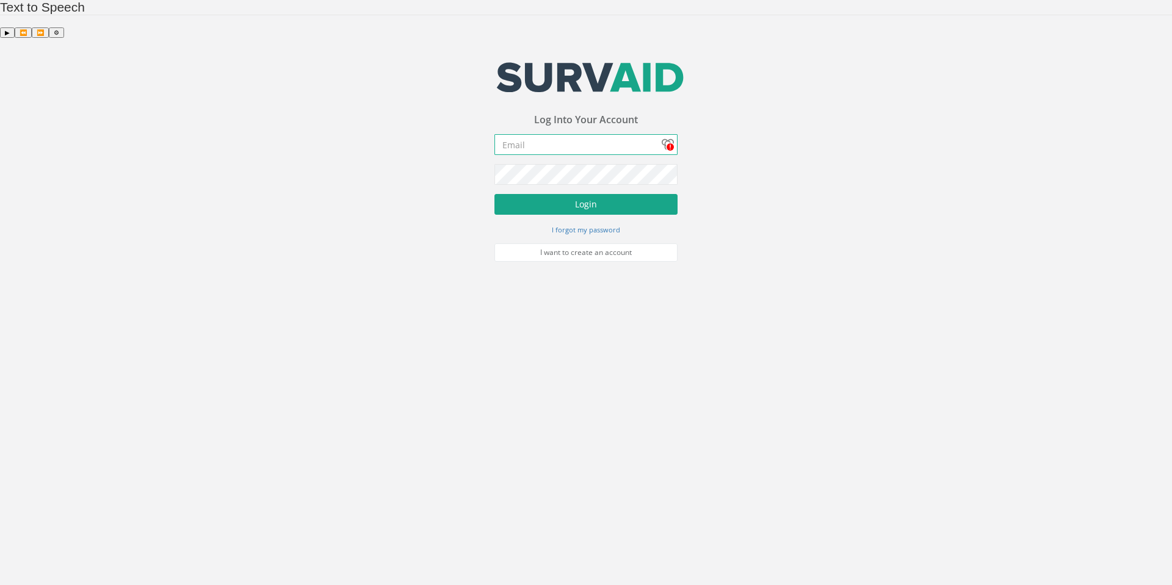
type input "[PERSON_NAME][EMAIL_ADDRESS][PERSON_NAME][DOMAIN_NAME]"
click at [596, 194] on button "Login" at bounding box center [585, 204] width 183 height 21
type input "[PERSON_NAME][EMAIL_ADDRESS][PERSON_NAME][DOMAIN_NAME]"
click at [599, 194] on button "Login" at bounding box center [585, 204] width 183 height 21
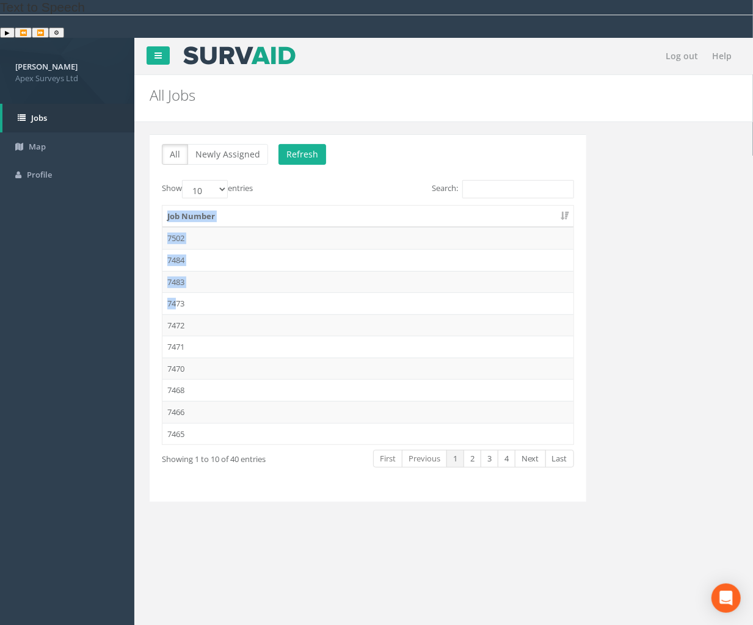
drag, startPoint x: 178, startPoint y: 264, endPoint x: 118, endPoint y: 215, distance: 77.6
click at [118, 215] on div "Jason Pringle Apex Surveys Ltd Logout S Jobs Map Profile Log out Help All Jobs …" at bounding box center [376, 350] width 753 height 625
click at [175, 314] on td "7472" at bounding box center [367, 325] width 411 height 22
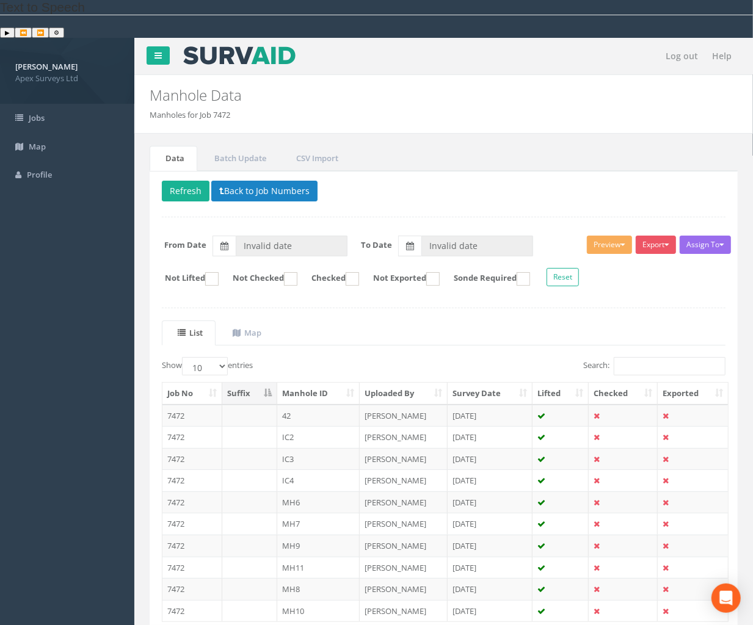
type input "[DATE]"
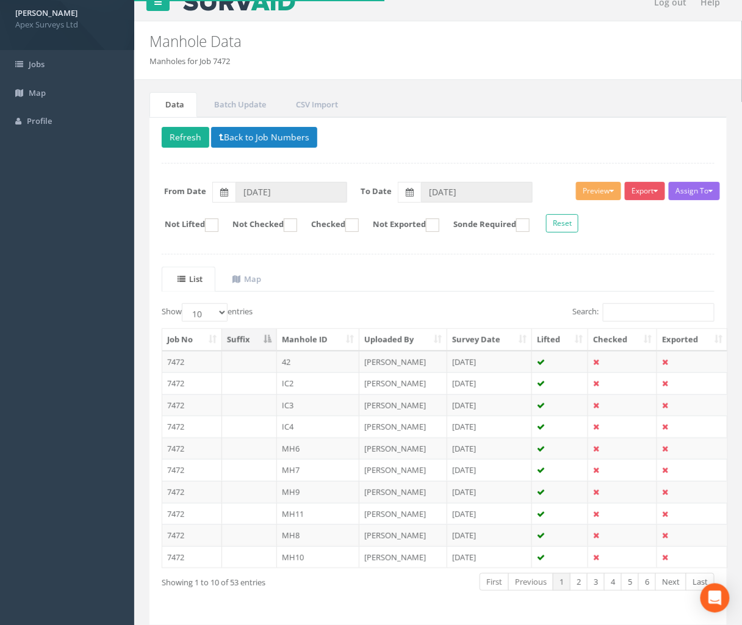
scroll to position [57, 0]
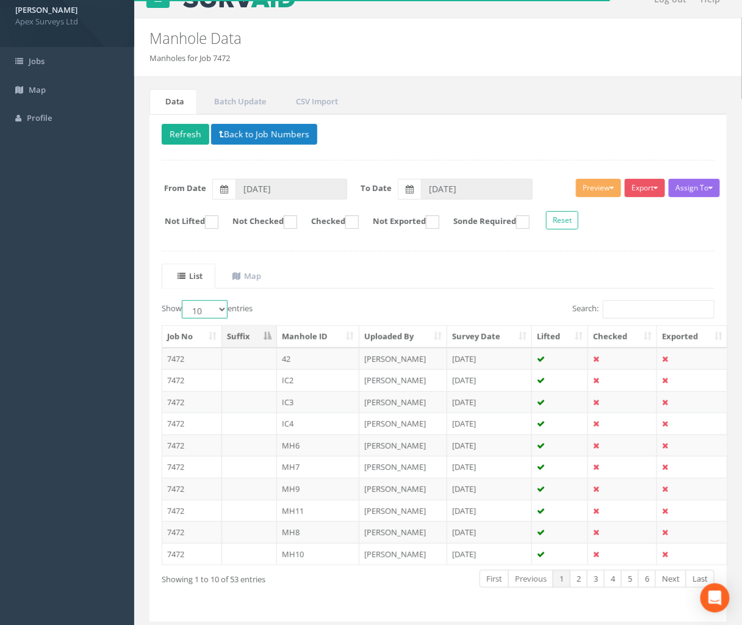
click at [221, 300] on select "10 25 50 100" at bounding box center [205, 309] width 46 height 18
select select "100"
click at [184, 300] on select "10 25 50 100" at bounding box center [205, 309] width 46 height 18
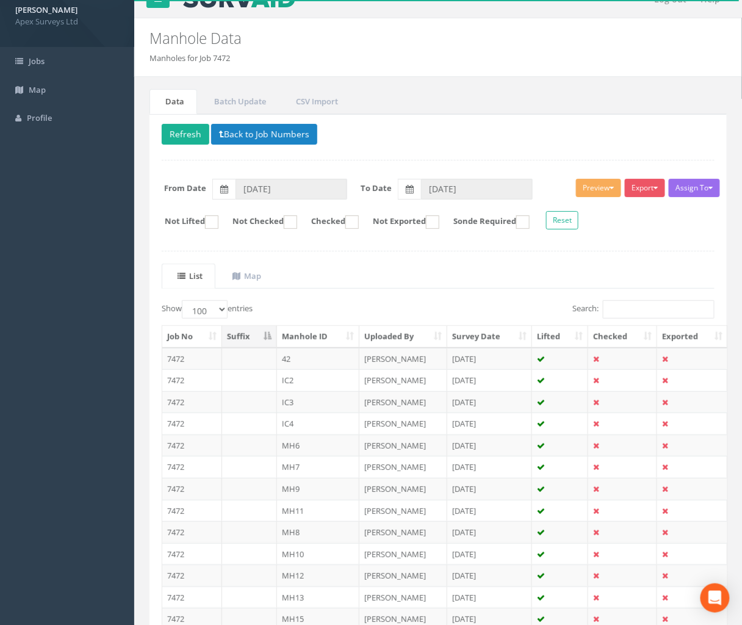
click at [350, 326] on th "Manhole ID" at bounding box center [318, 337] width 82 height 22
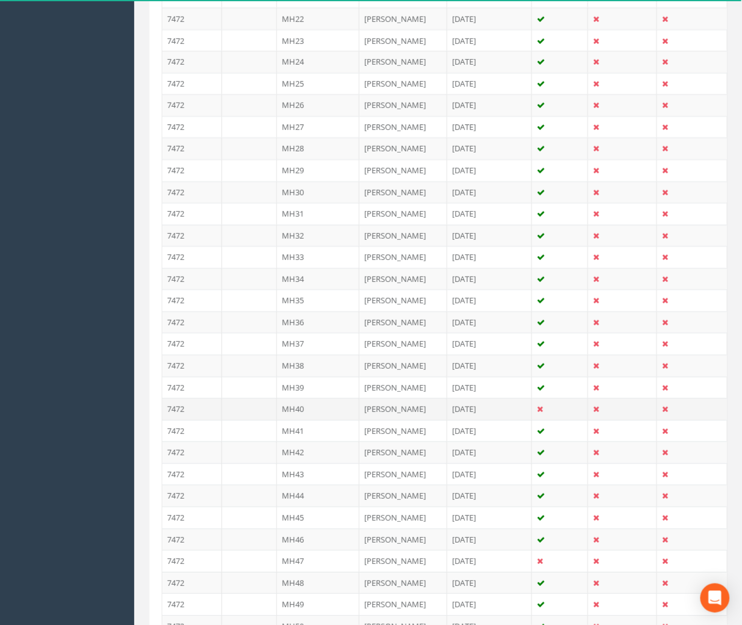
scroll to position [961, 0]
click at [302, 139] on td "MH32" at bounding box center [318, 150] width 82 height 22
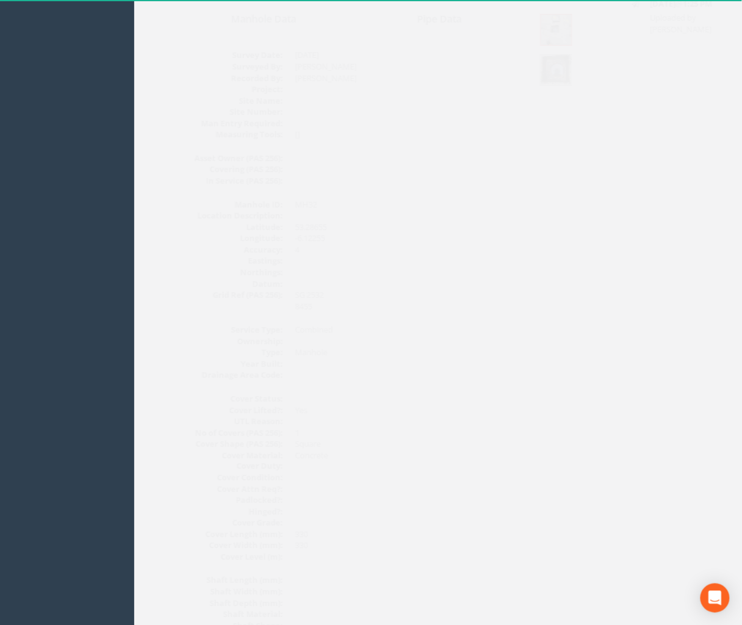
scroll to position [0, 0]
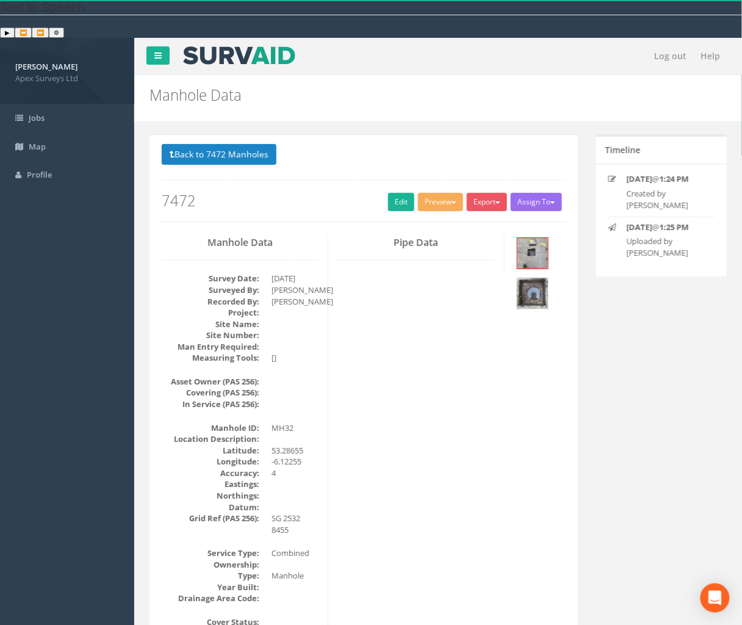
click at [528, 278] on img at bounding box center [533, 293] width 31 height 31
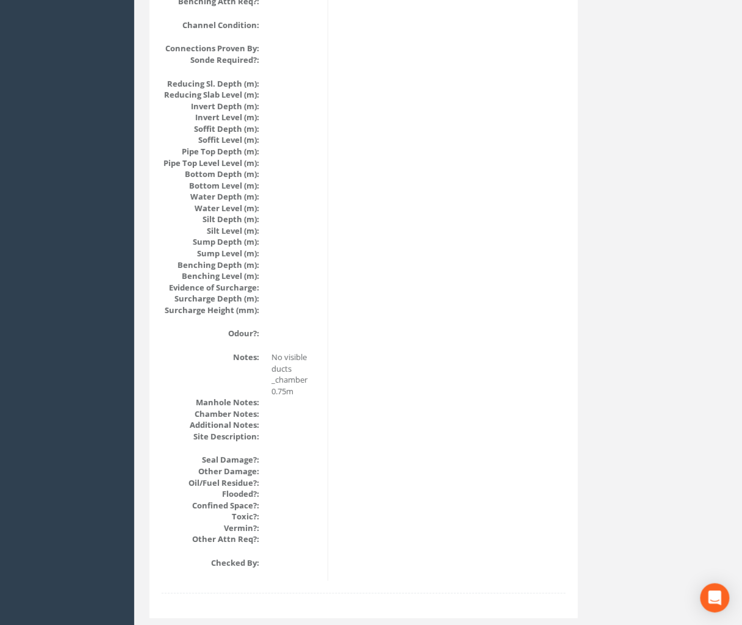
scroll to position [1210, 0]
